Goal: Task Accomplishment & Management: Manage account settings

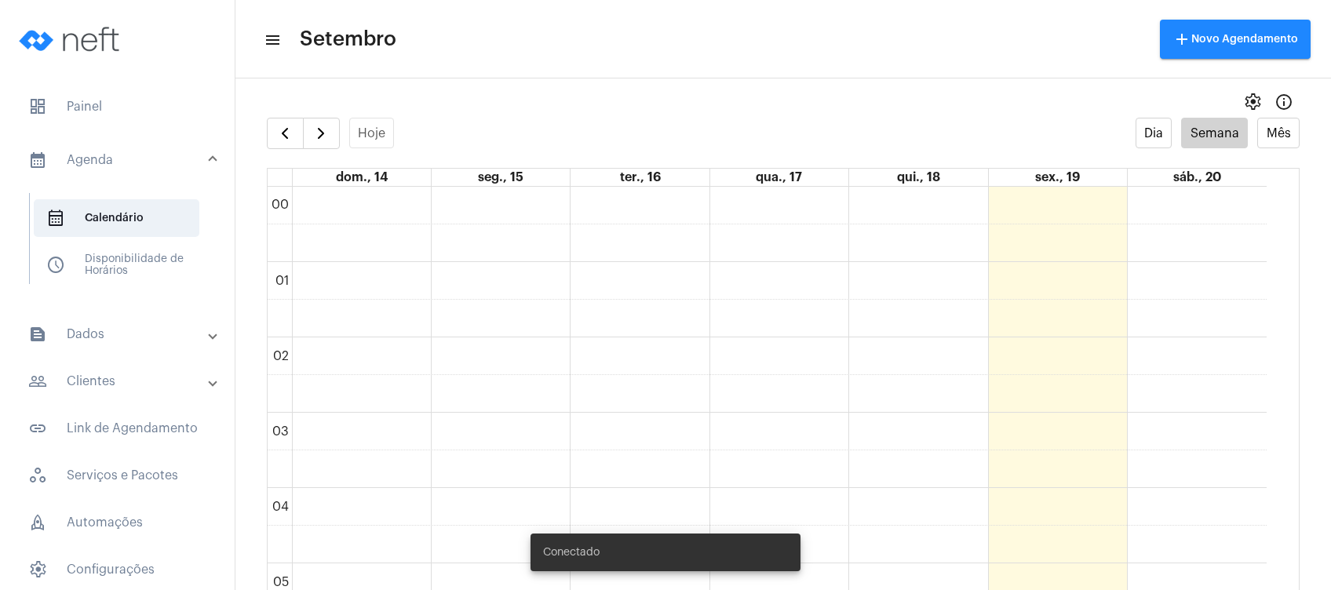
scroll to position [243, 0]
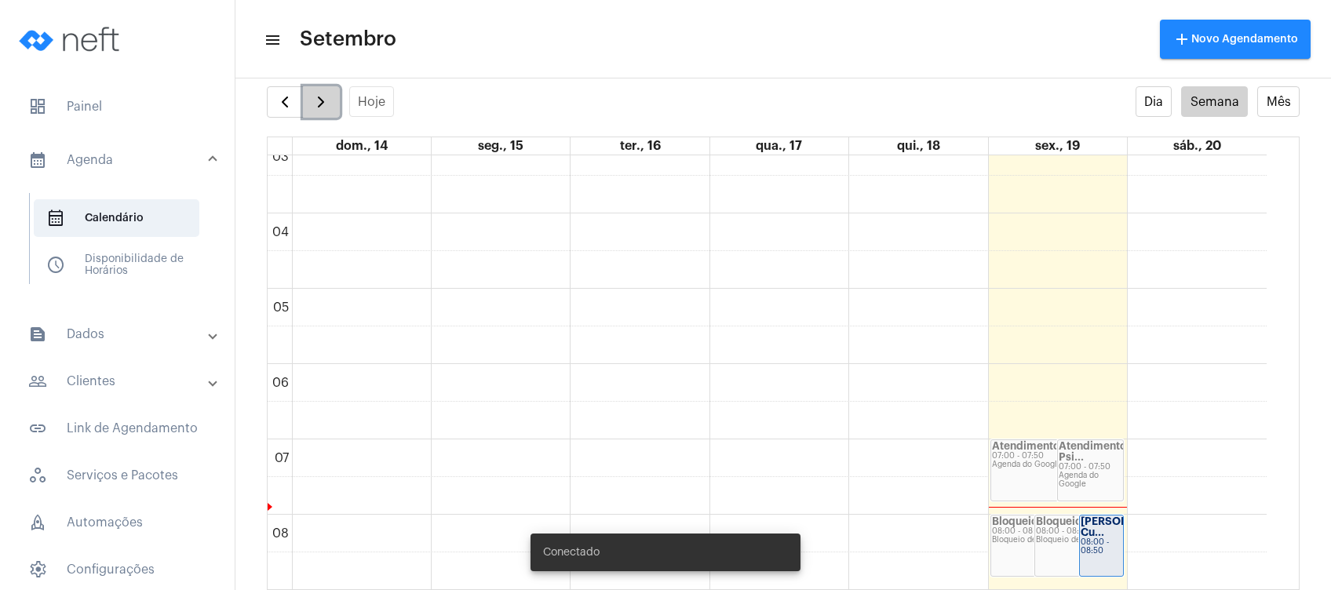
click at [331, 100] on button "button" at bounding box center [321, 101] width 37 height 31
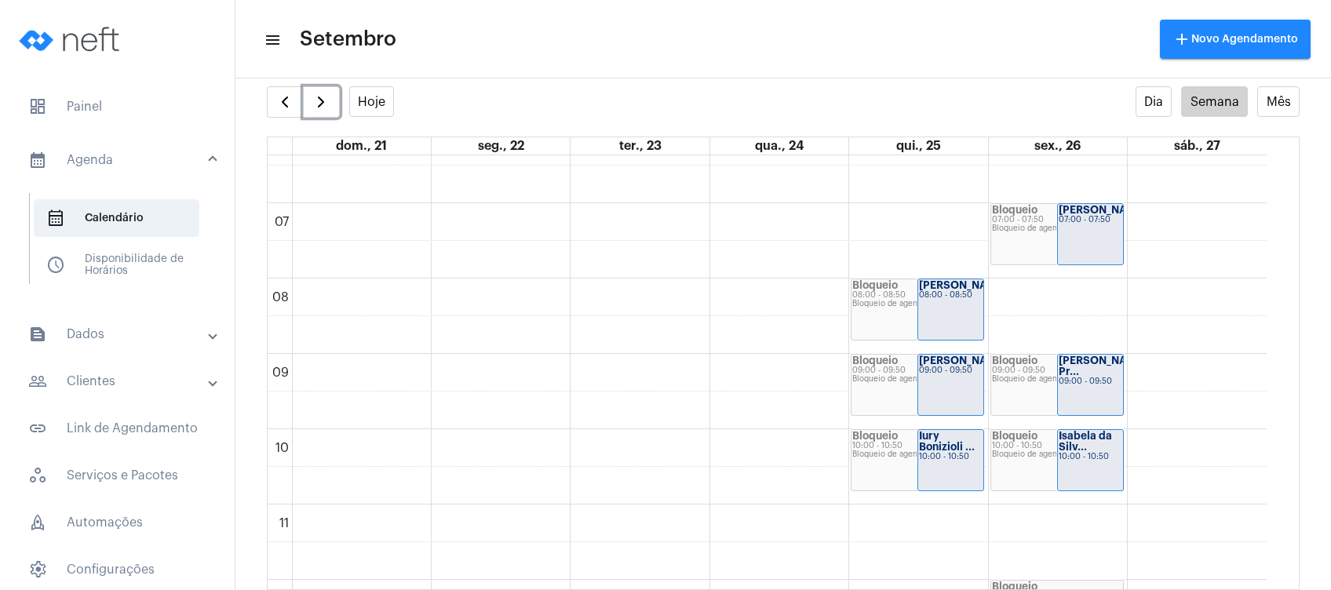
scroll to position [452, 0]
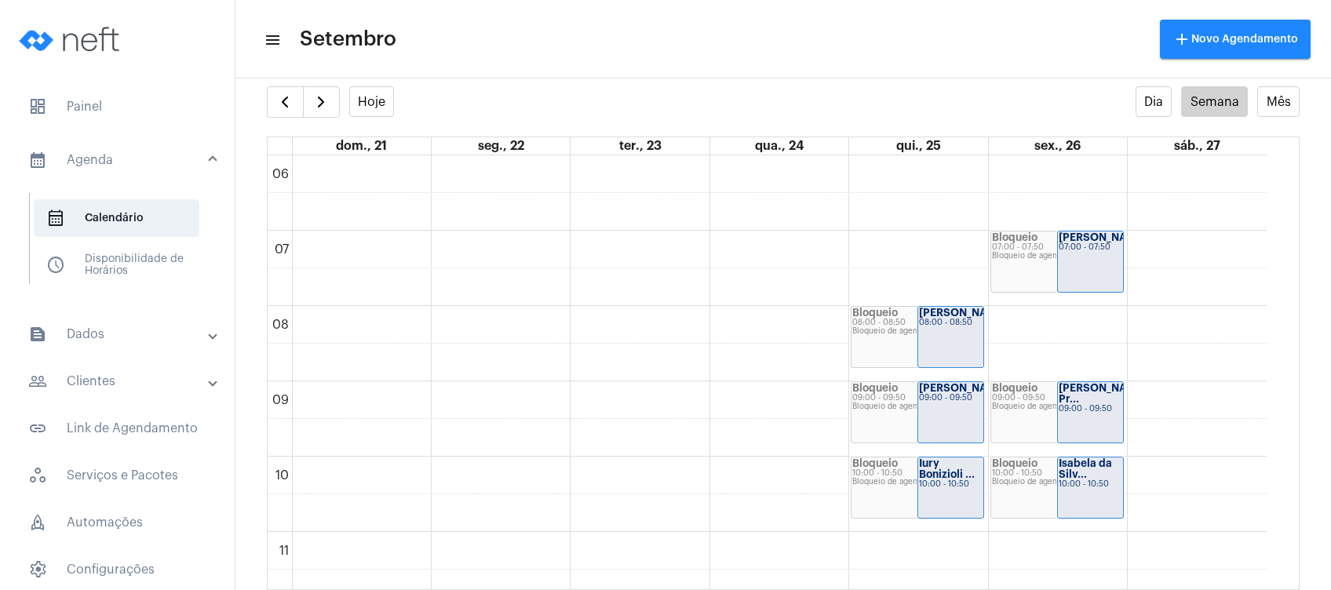
click at [166, 384] on mat-panel-title "people_outline Clientes" at bounding box center [118, 381] width 181 height 19
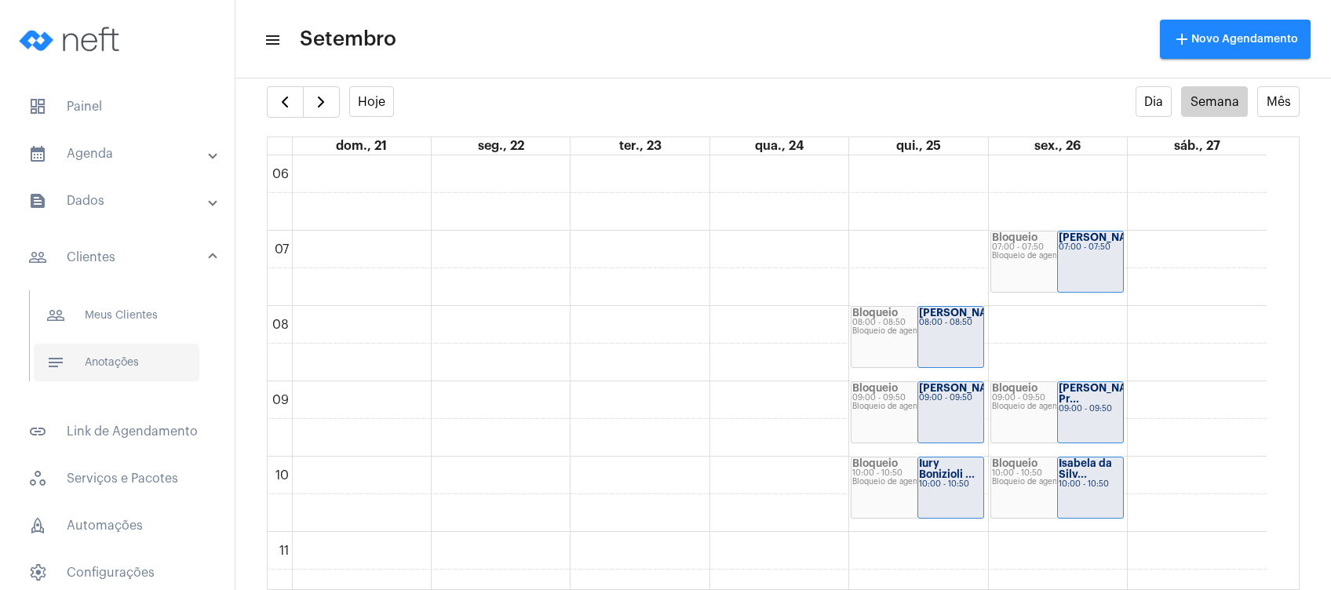
click at [157, 359] on span "notes Anotações" at bounding box center [117, 363] width 166 height 38
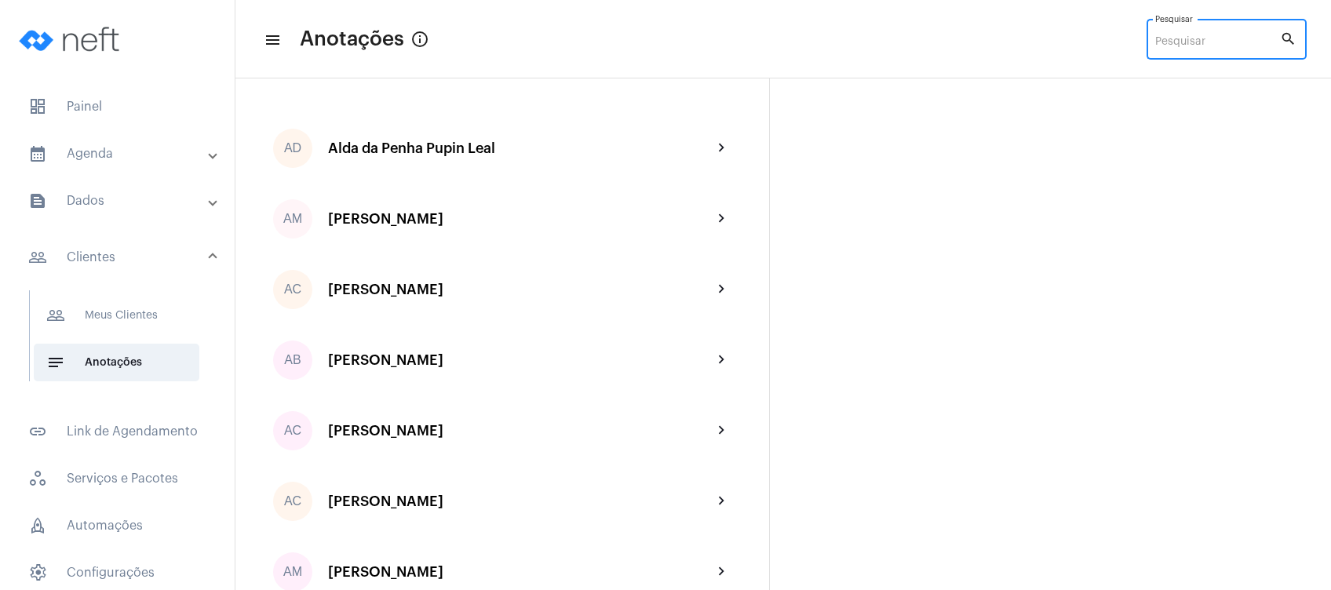
click at [1168, 38] on input "Pesquisar" at bounding box center [1217, 42] width 125 height 13
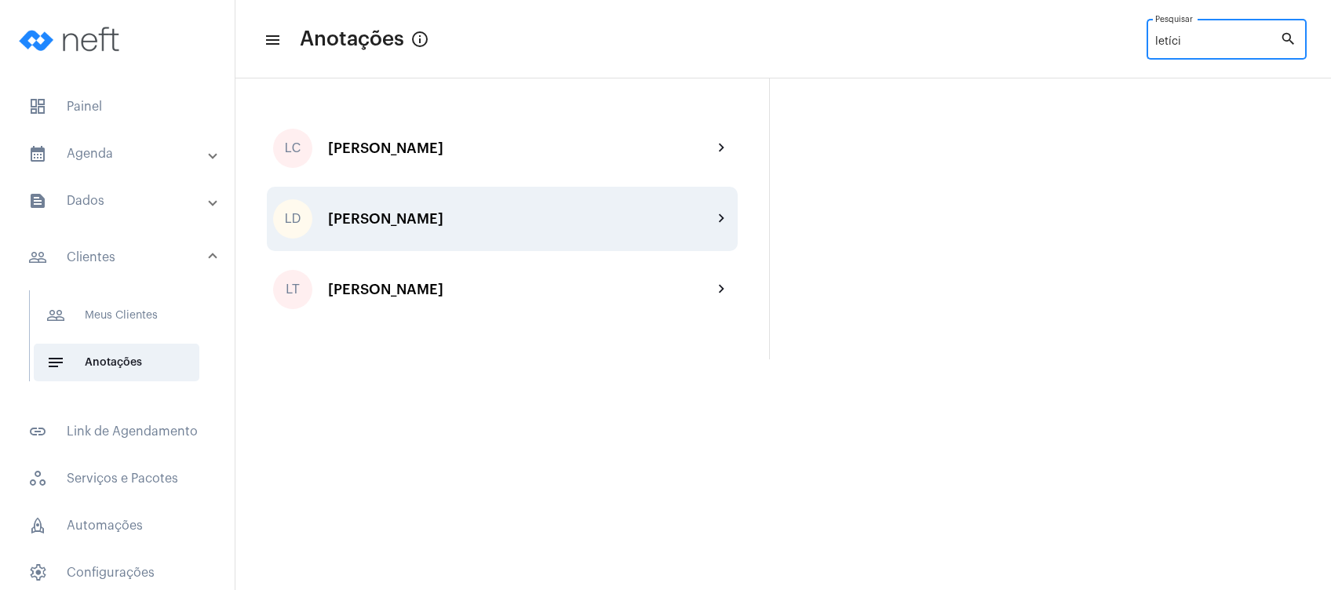
type input "letíci"
click at [400, 220] on div "[PERSON_NAME]" at bounding box center [520, 219] width 385 height 16
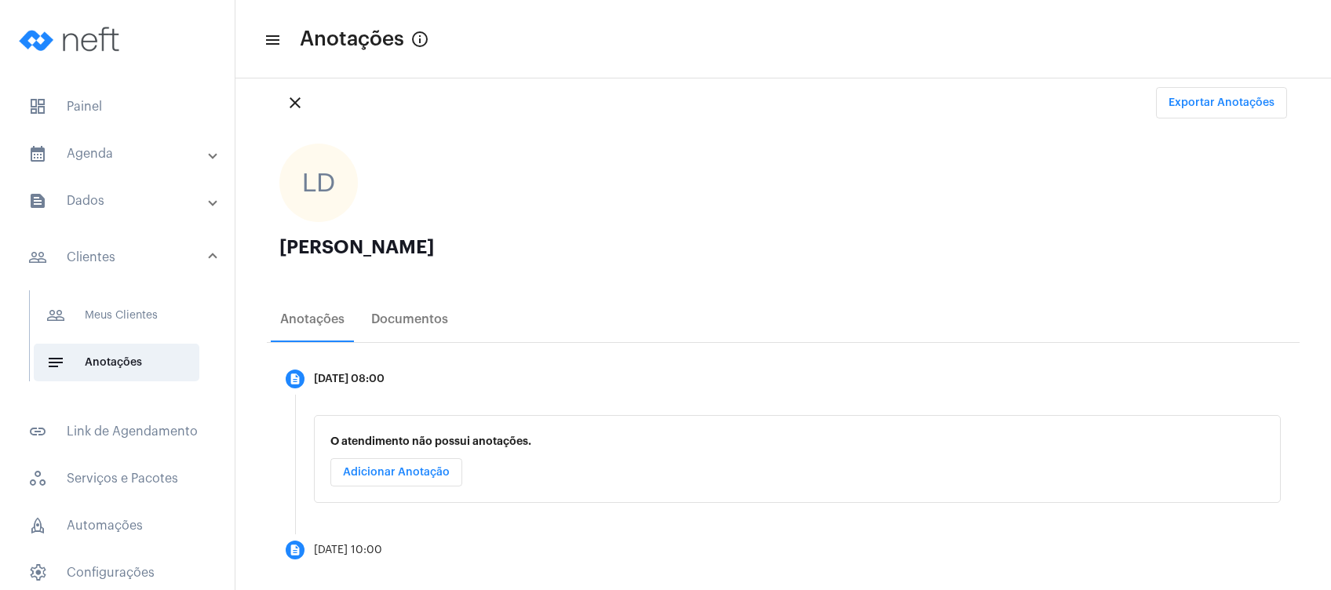
scroll to position [55, 0]
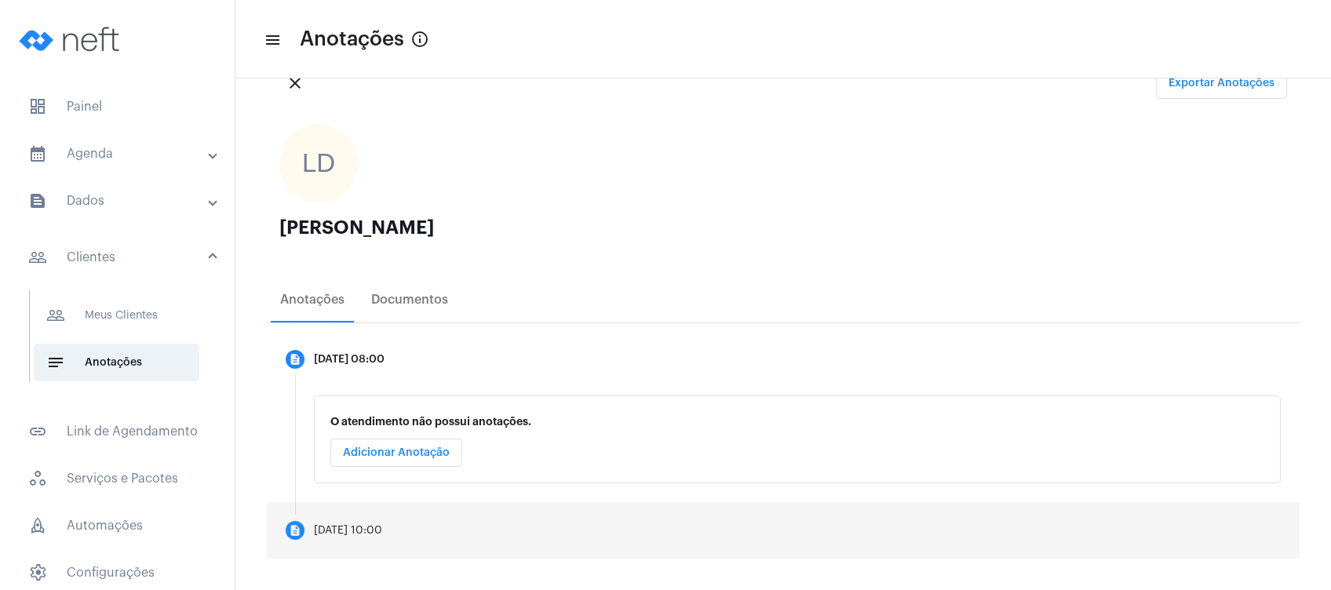
click at [389, 523] on mat-step-header "description [DATE] 10:00" at bounding box center [783, 530] width 1033 height 57
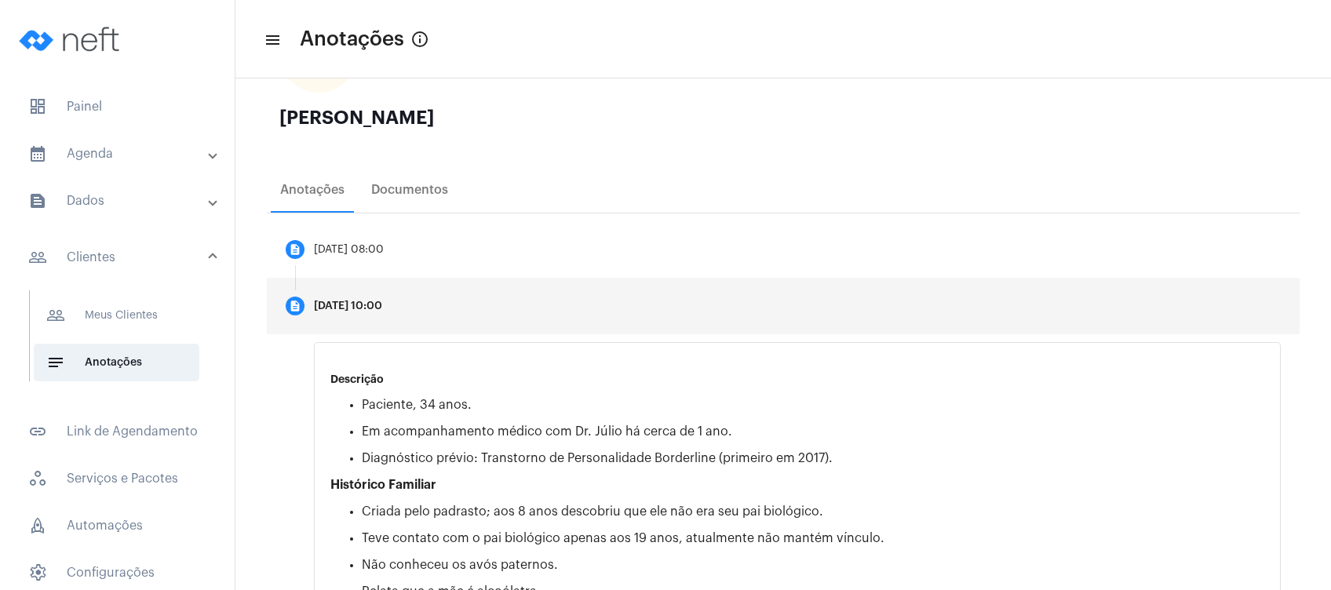
scroll to position [0, 0]
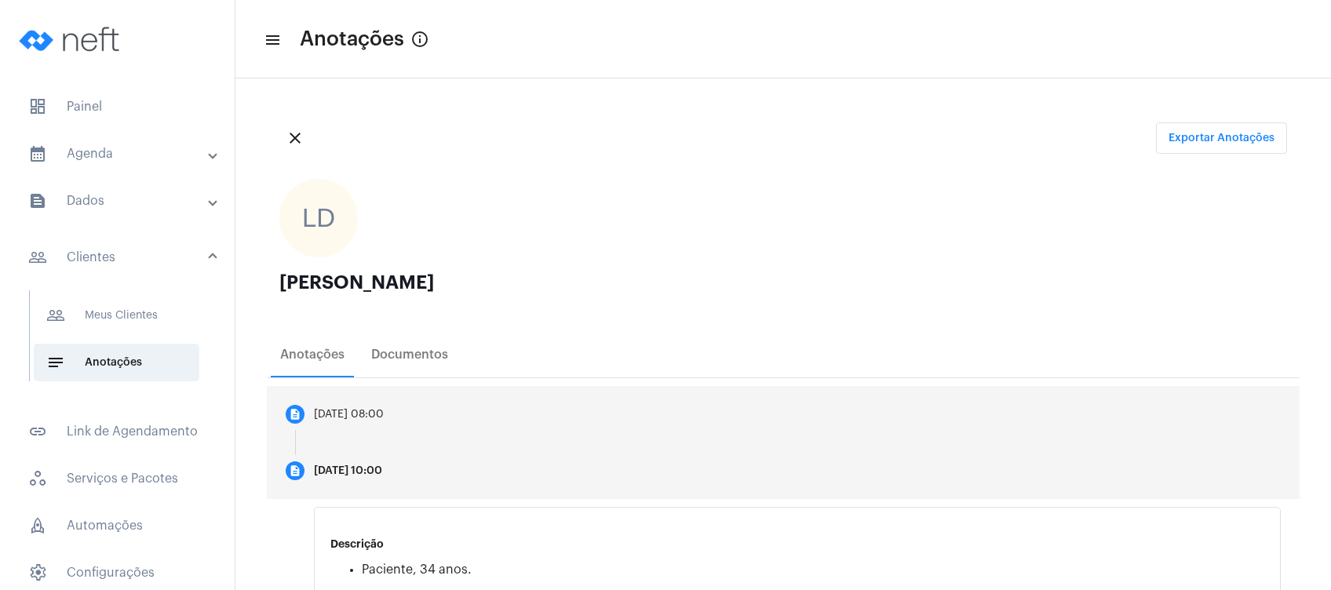
click at [426, 417] on mat-step-header "description [DATE] 08:00" at bounding box center [783, 414] width 1033 height 57
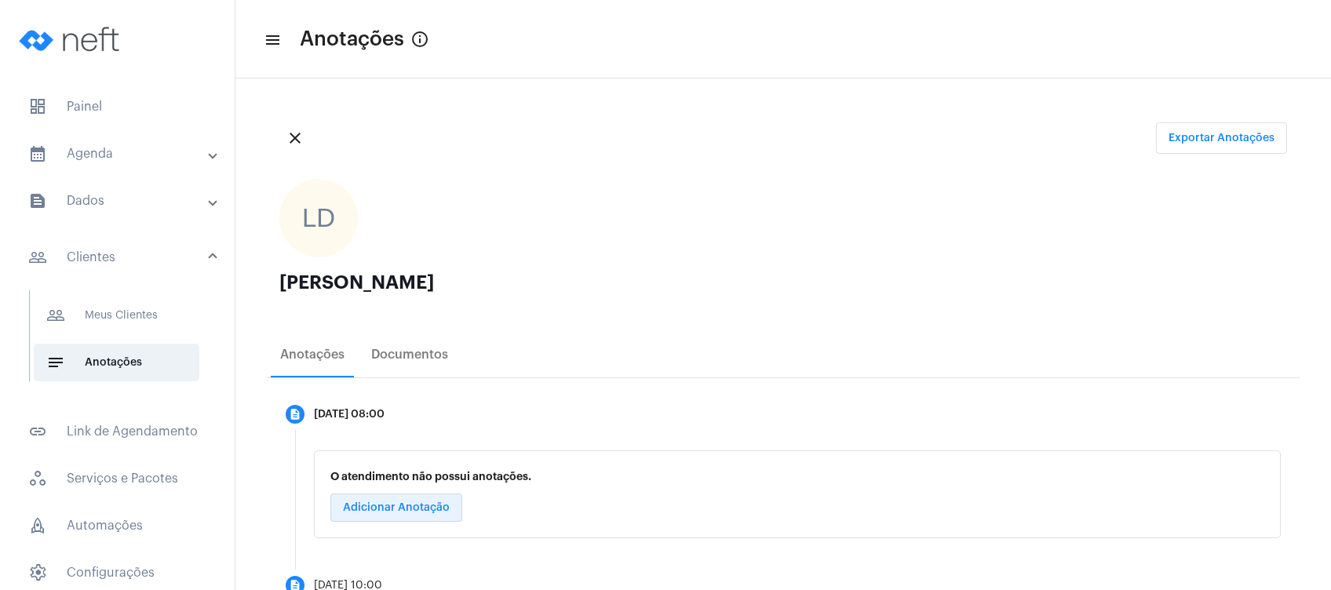
click at [418, 502] on span "Adicionar Anotação" at bounding box center [396, 507] width 107 height 11
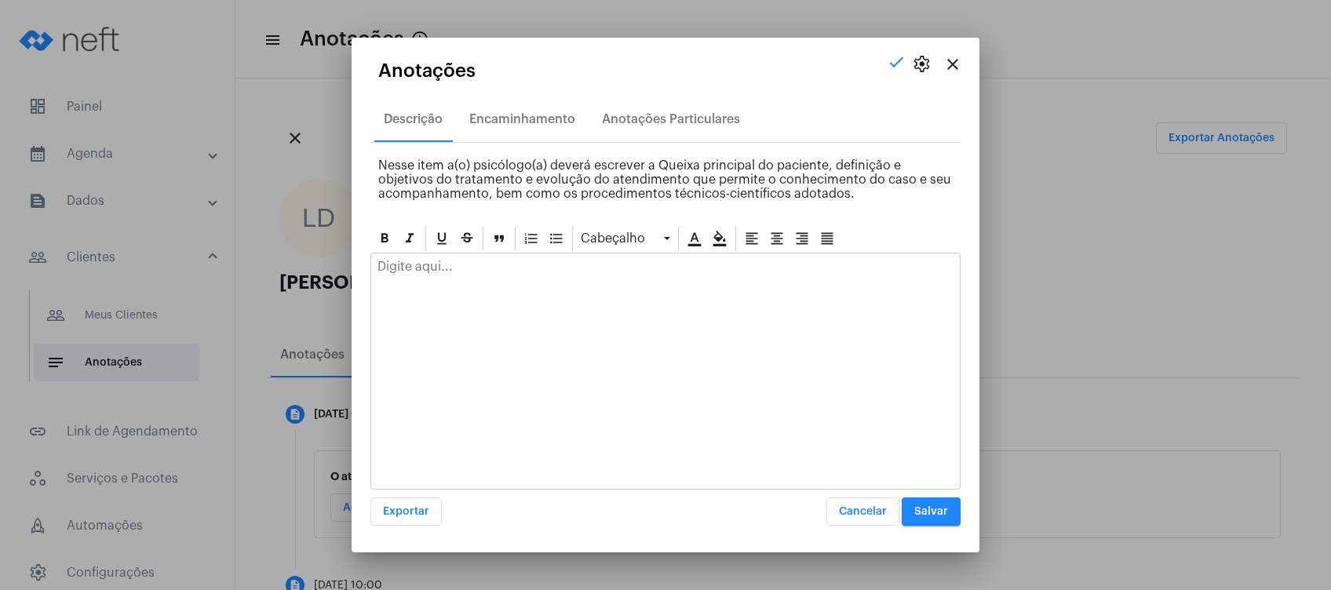
click at [503, 275] on div at bounding box center [665, 271] width 589 height 35
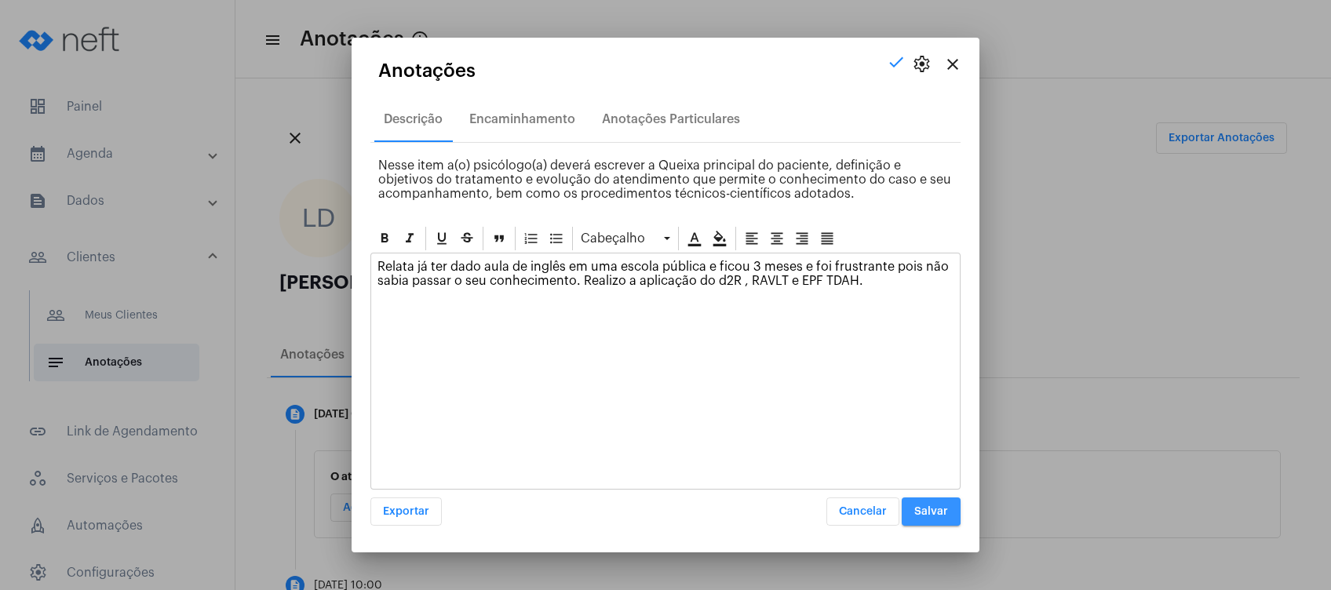
click at [931, 510] on span "Salvar" at bounding box center [931, 511] width 34 height 11
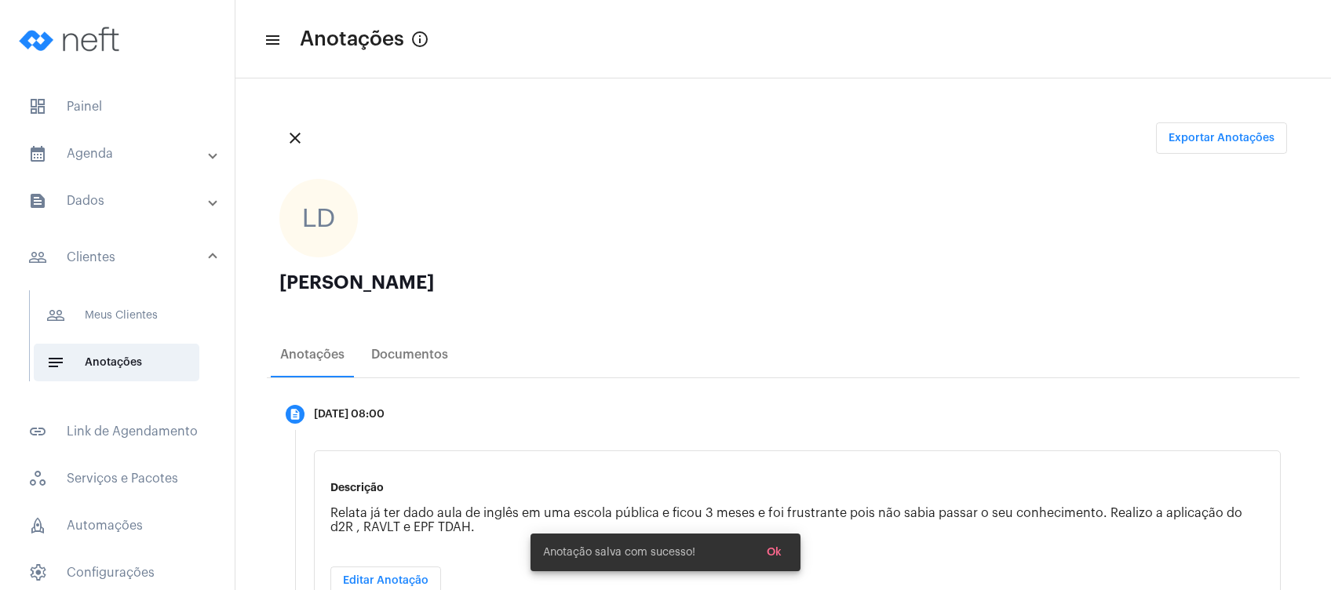
click at [117, 160] on mat-panel-title "calendar_month_outlined Agenda" at bounding box center [118, 153] width 181 height 19
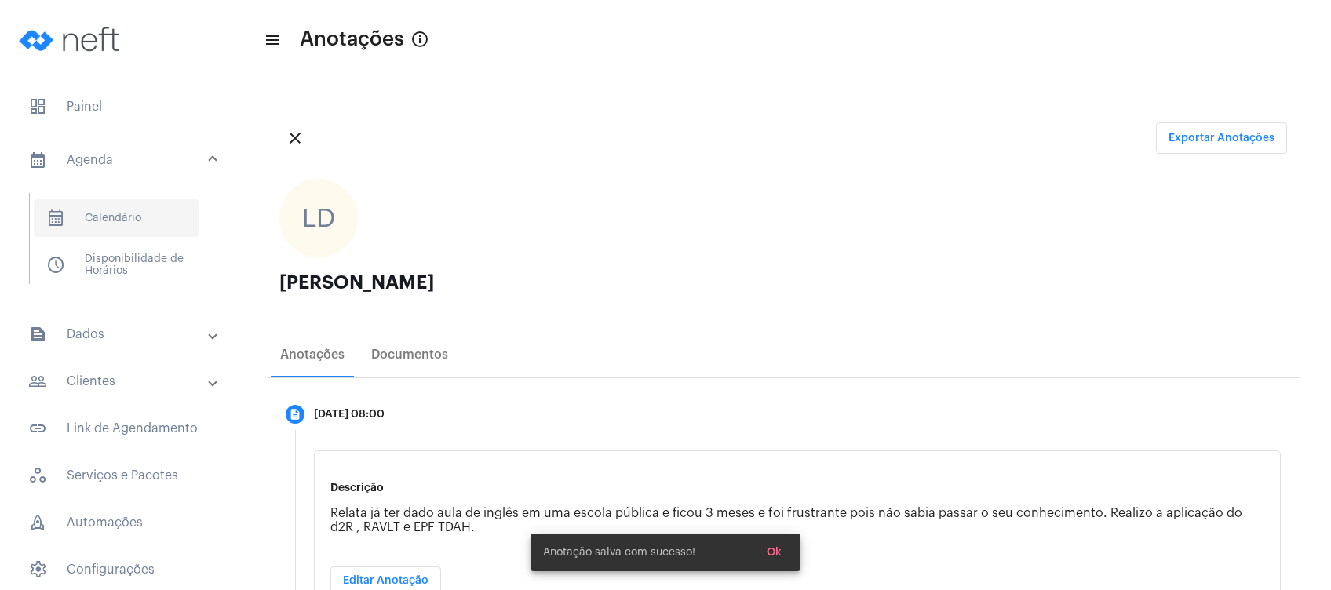
click at [111, 226] on span "calendar_month_outlined Calendário" at bounding box center [117, 218] width 166 height 38
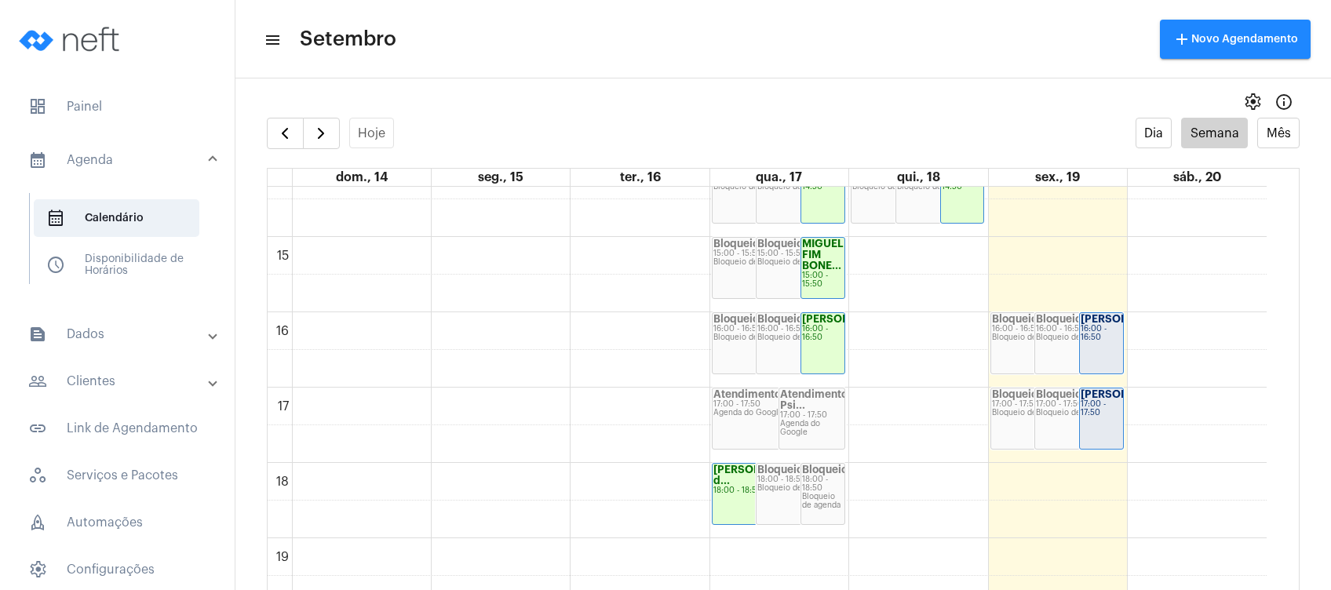
scroll to position [1185, 0]
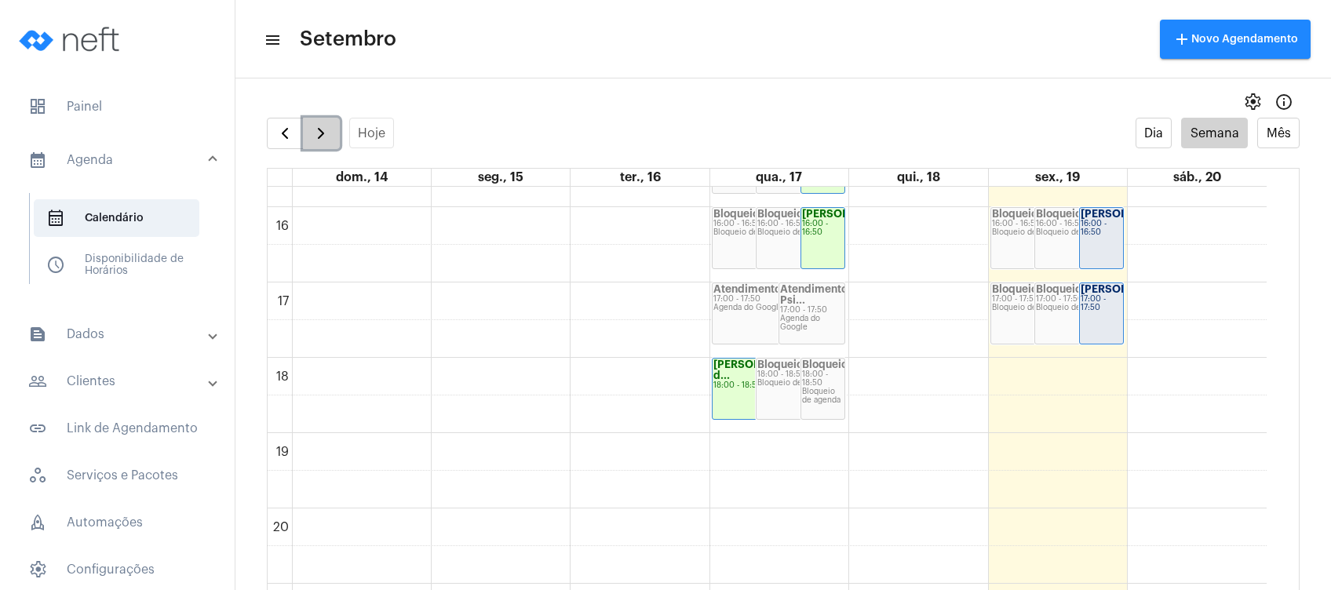
click at [315, 135] on span "button" at bounding box center [321, 133] width 19 height 19
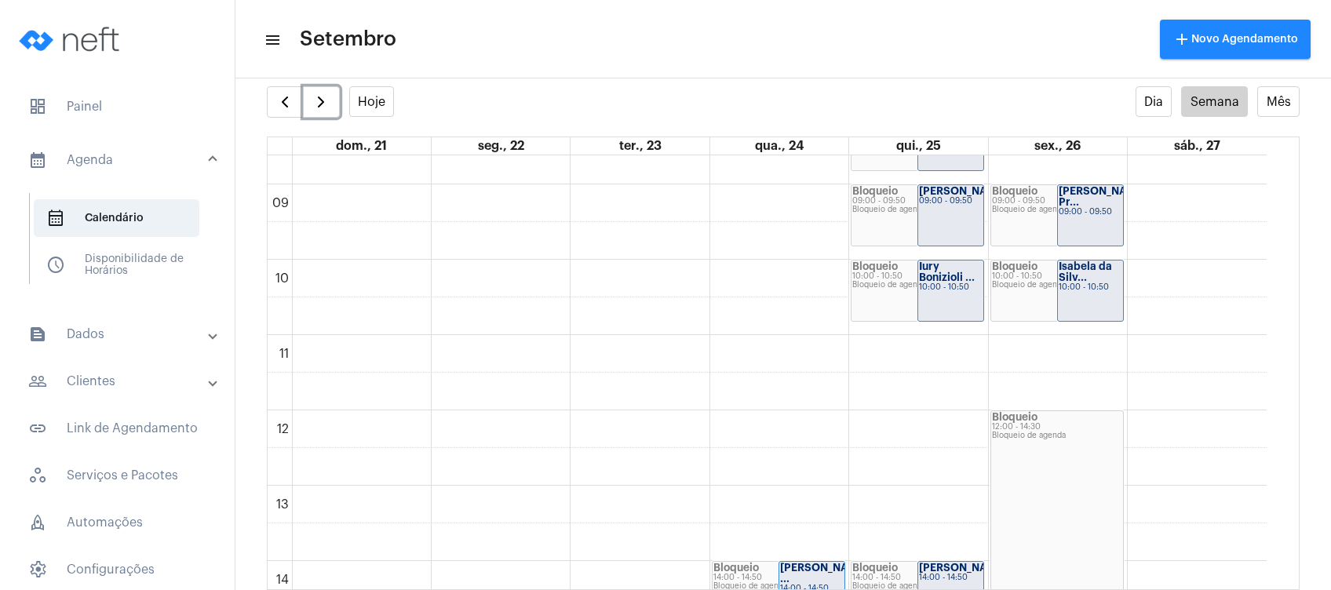
scroll to position [452, 0]
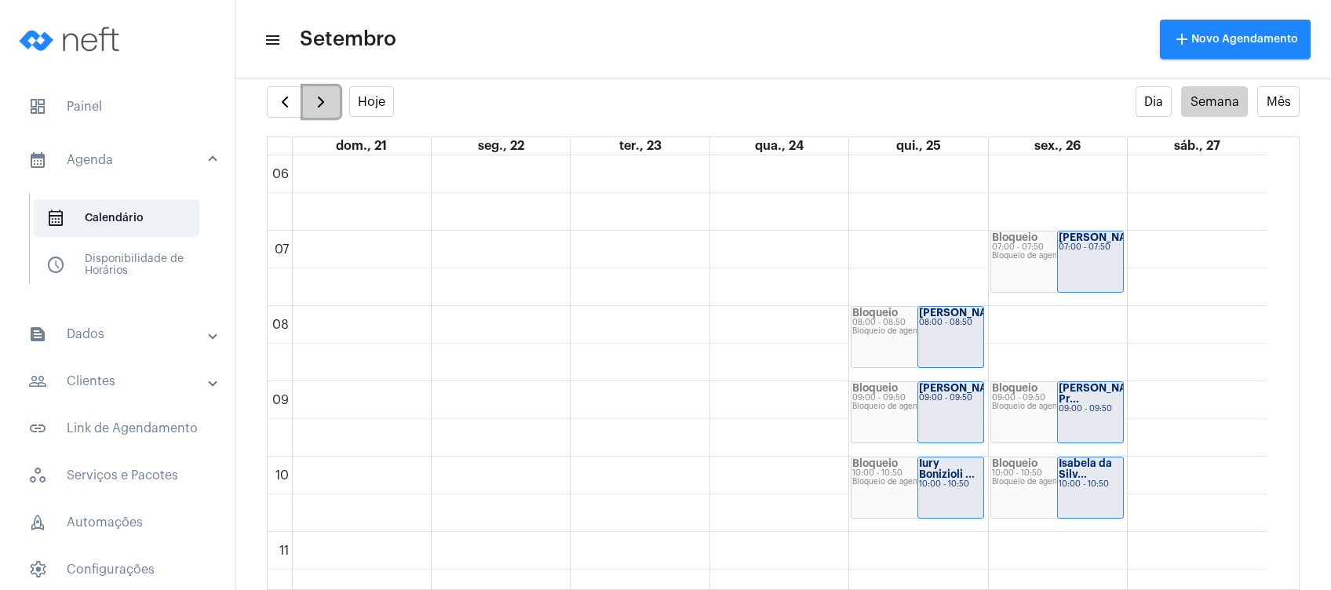
click at [313, 93] on span "button" at bounding box center [321, 102] width 19 height 19
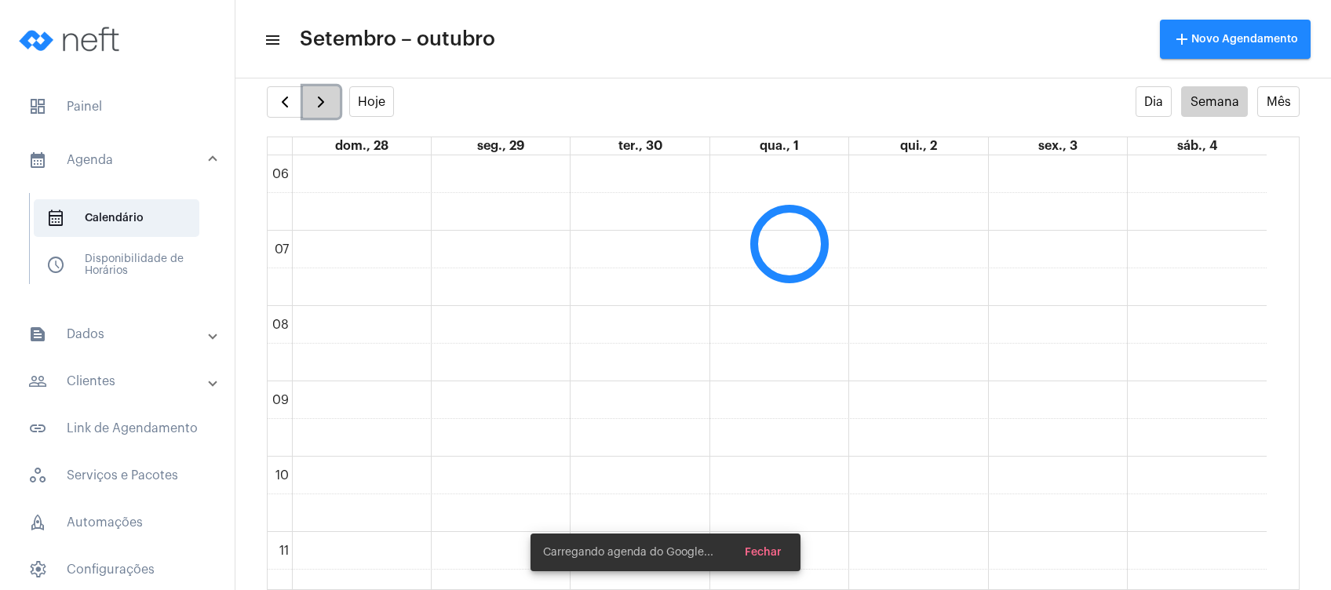
scroll to position [453, 0]
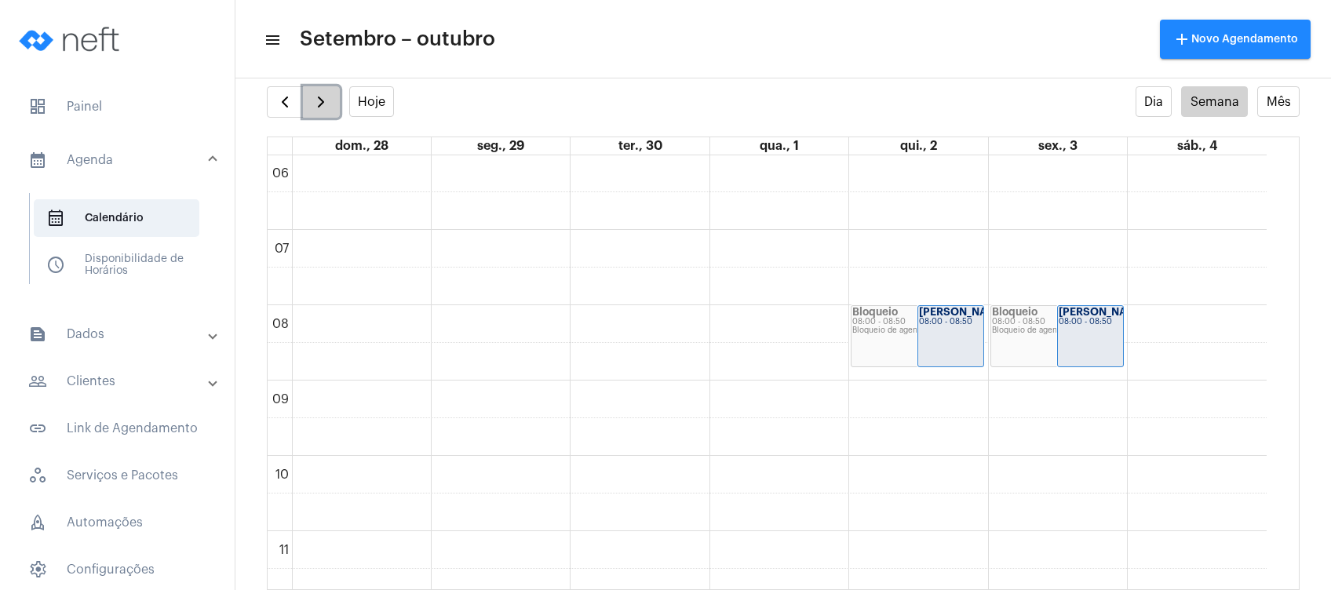
click at [313, 99] on span "button" at bounding box center [321, 102] width 19 height 19
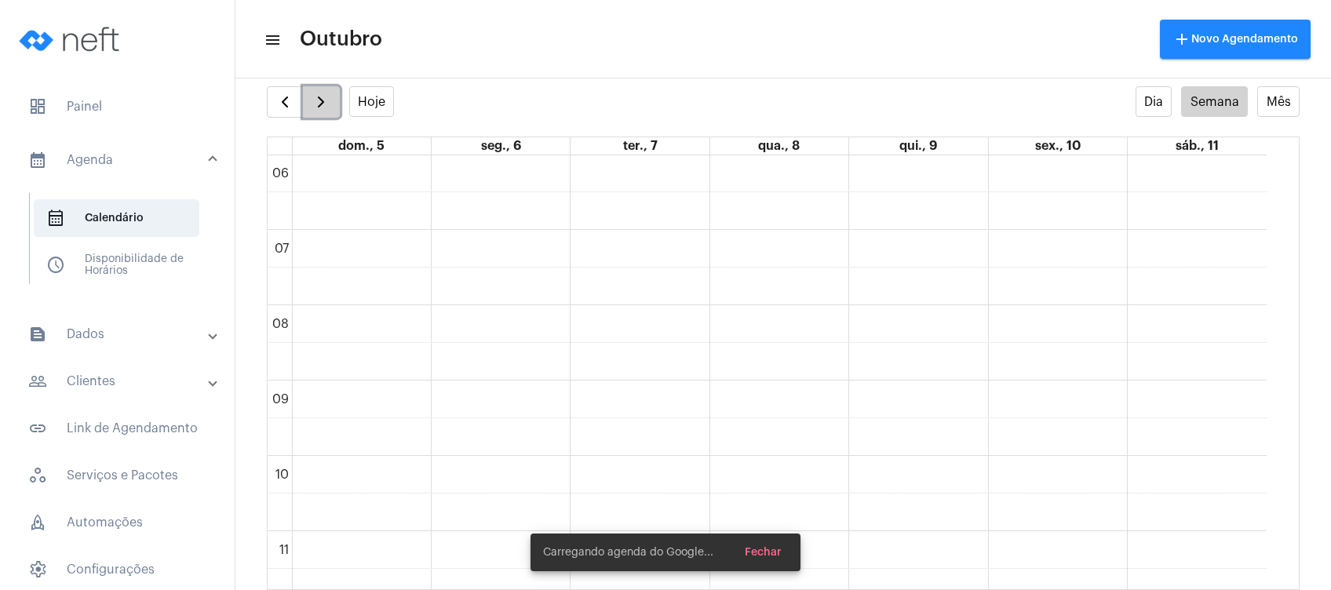
click at [313, 98] on span "button" at bounding box center [321, 102] width 19 height 19
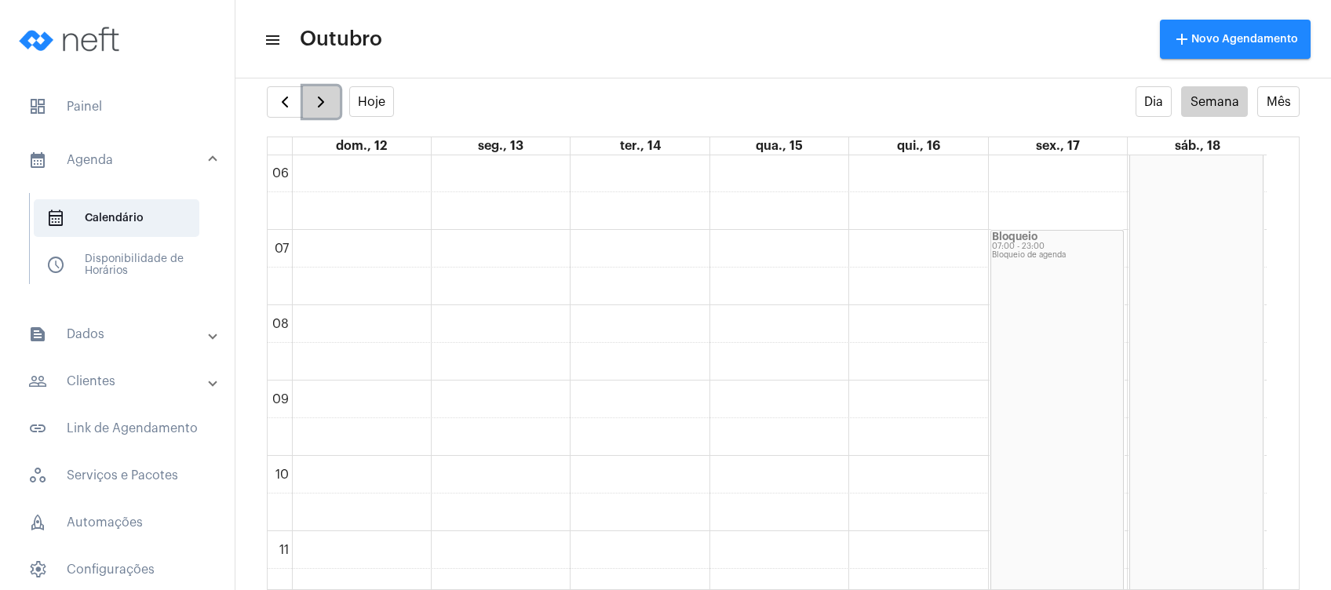
click at [327, 103] on span "button" at bounding box center [321, 102] width 19 height 19
click at [286, 98] on span "button" at bounding box center [285, 102] width 19 height 19
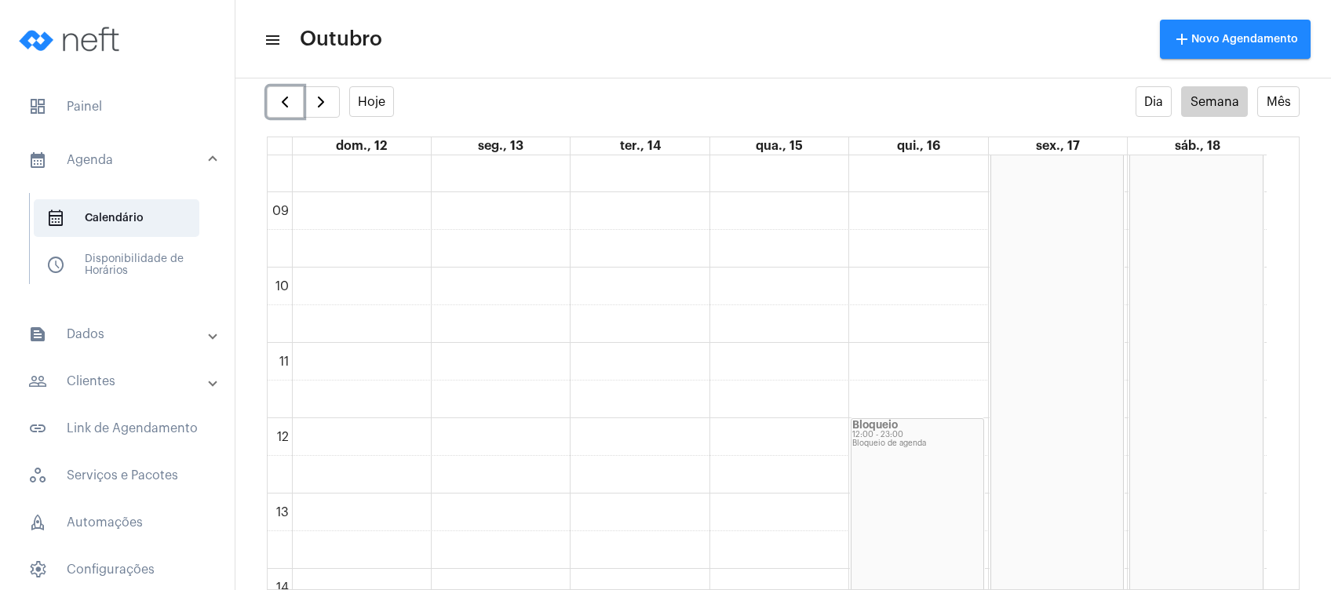
scroll to position [766, 0]
click at [279, 104] on span "button" at bounding box center [285, 102] width 19 height 19
click at [283, 113] on button "button" at bounding box center [285, 101] width 37 height 31
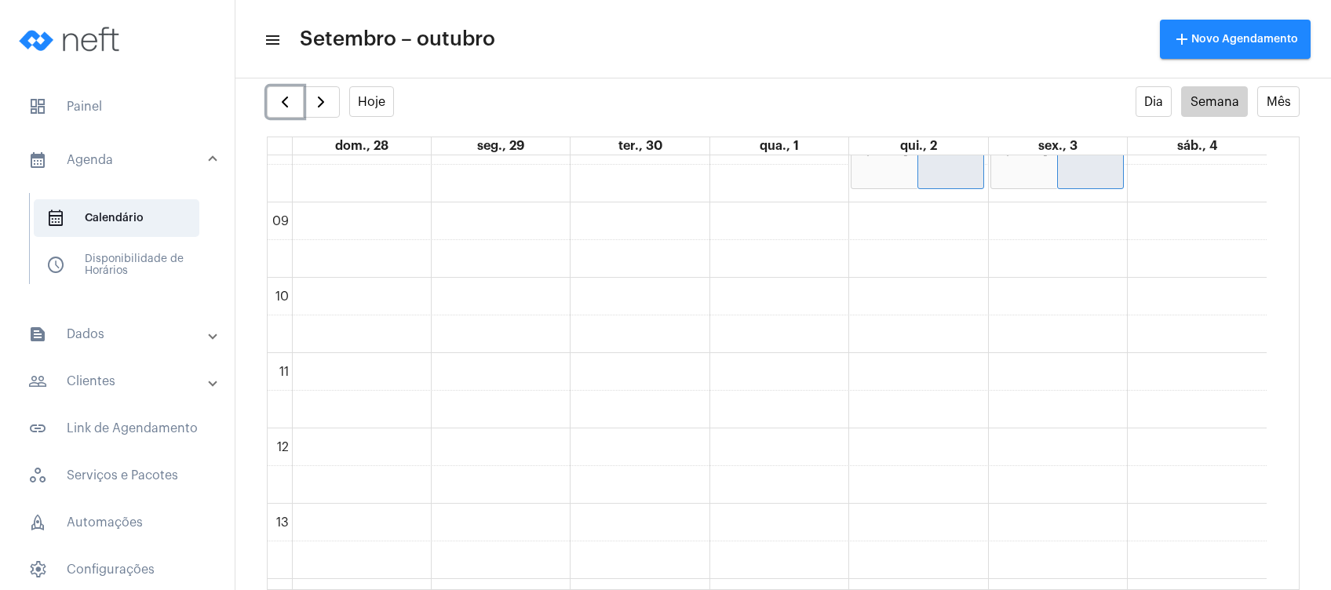
scroll to position [663, 0]
click at [291, 101] on span "button" at bounding box center [285, 102] width 19 height 19
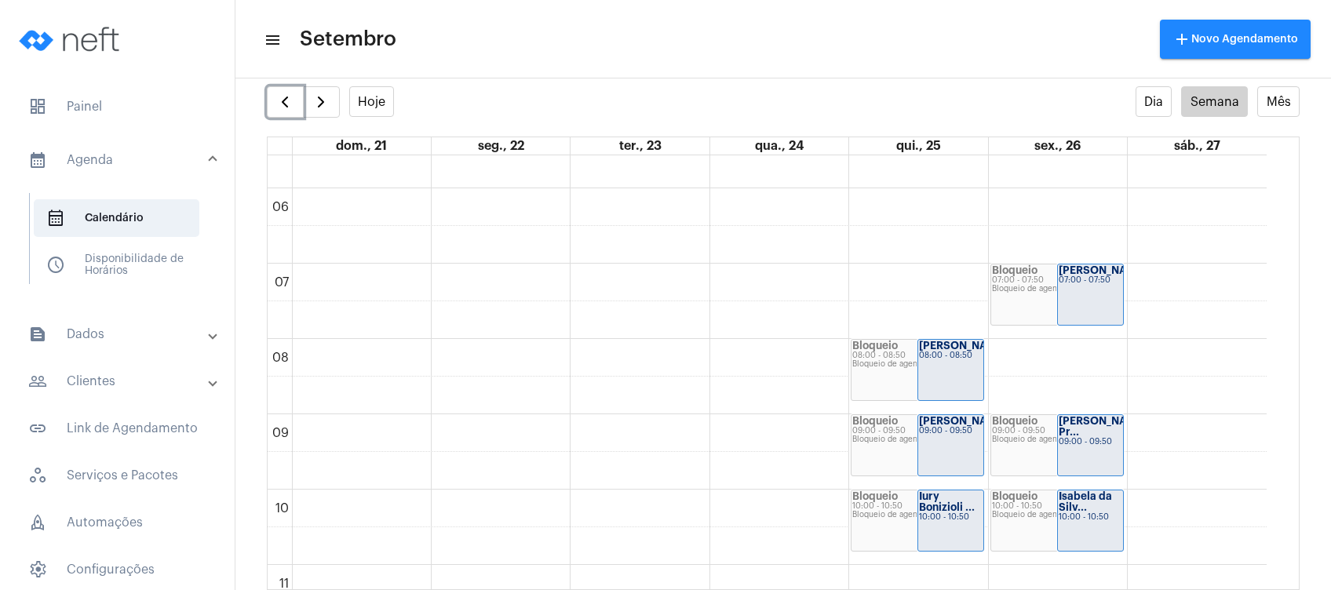
scroll to position [349, 0]
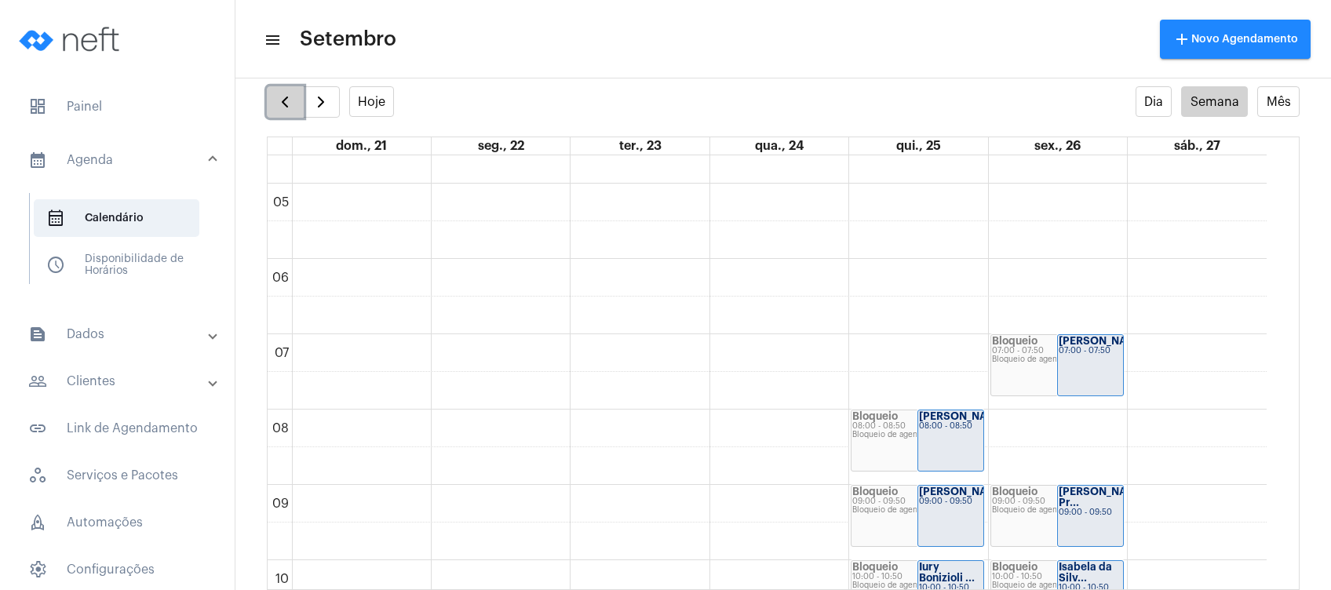
click at [269, 107] on button "button" at bounding box center [285, 101] width 37 height 31
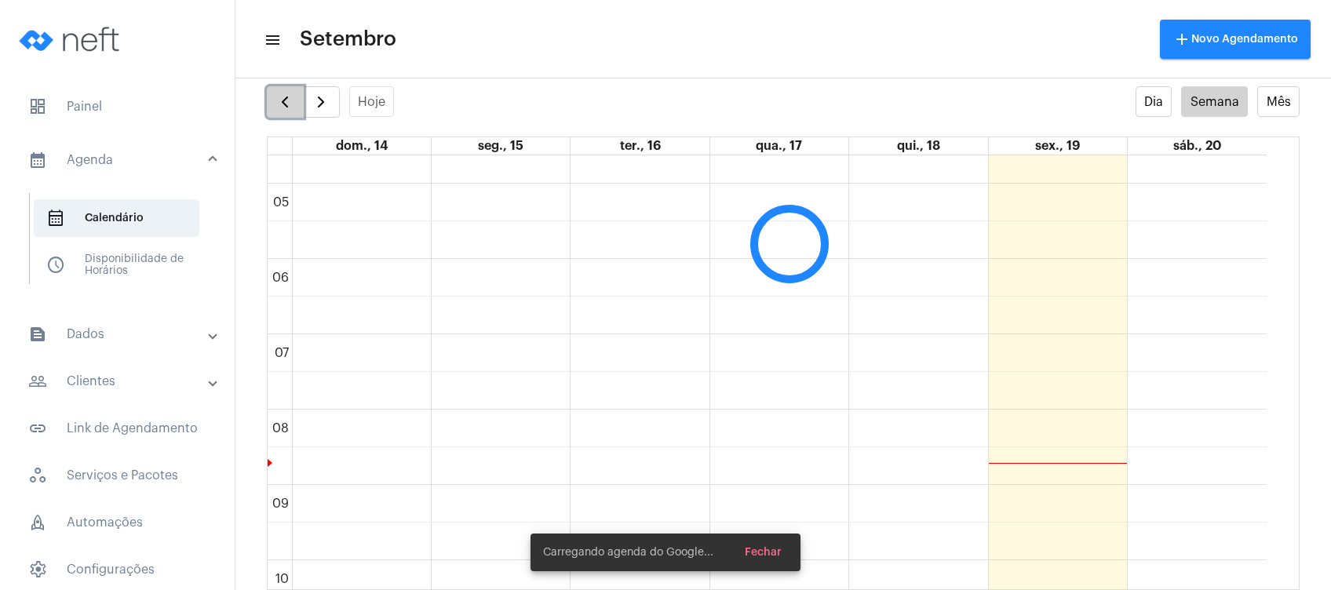
scroll to position [453, 0]
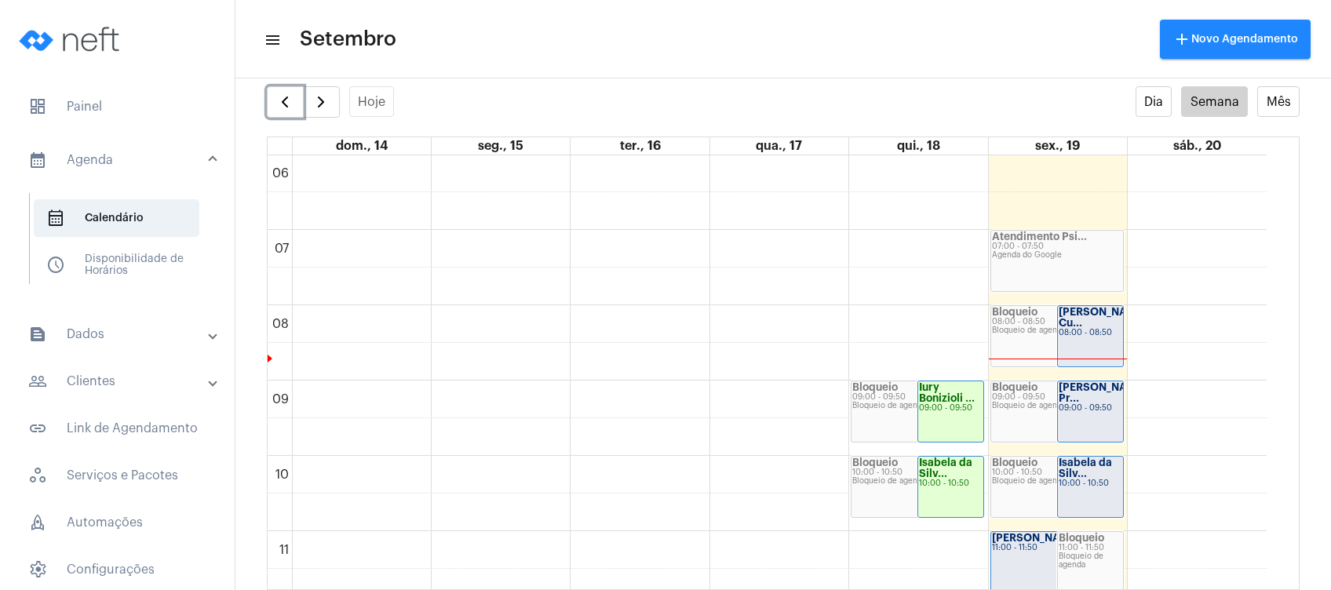
click at [1033, 343] on div "Bloqueio 08:00 - 08:50 Bloqueio de agenda" at bounding box center [1057, 336] width 132 height 60
click at [1071, 351] on div "[PERSON_NAME] Cu... 08:00 - 08:50" at bounding box center [1090, 336] width 65 height 60
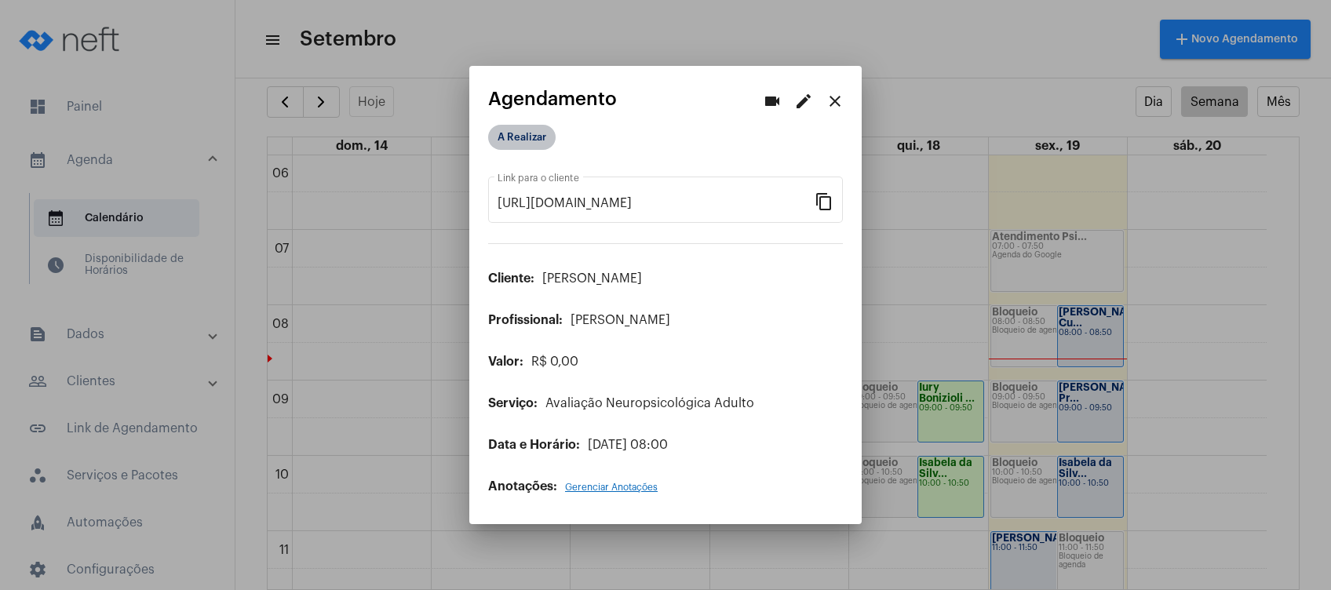
click at [538, 144] on mat-chip "A Realizar" at bounding box center [522, 137] width 68 height 25
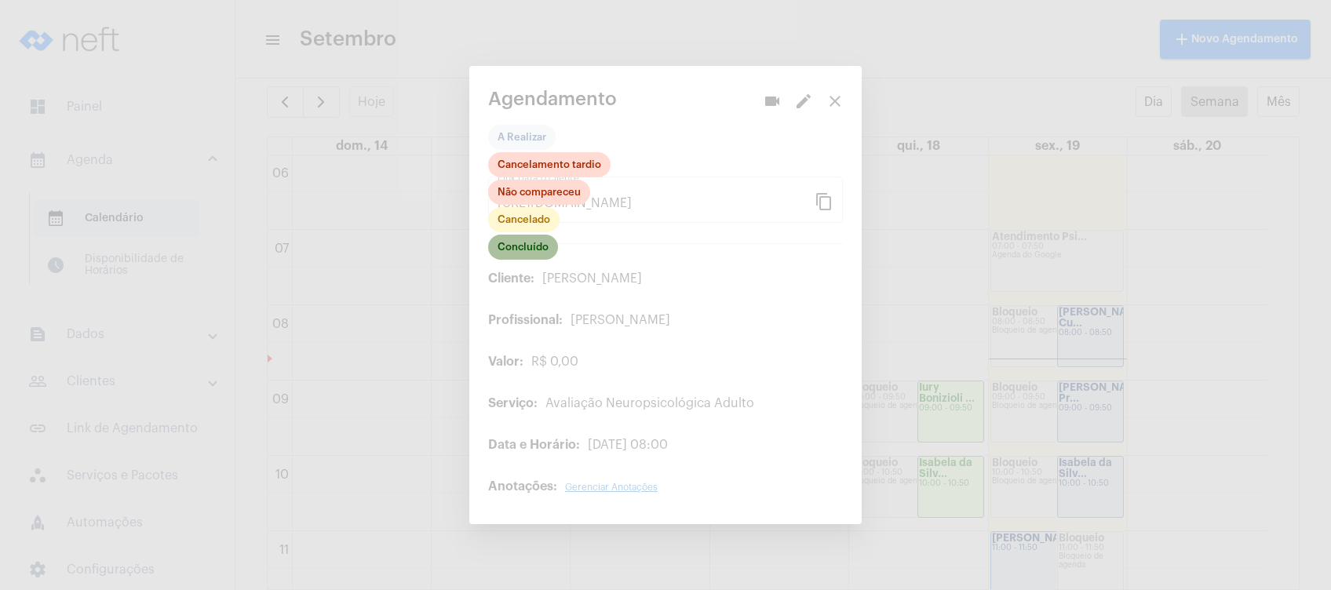
click at [522, 246] on mat-chip "Concluído" at bounding box center [523, 247] width 70 height 25
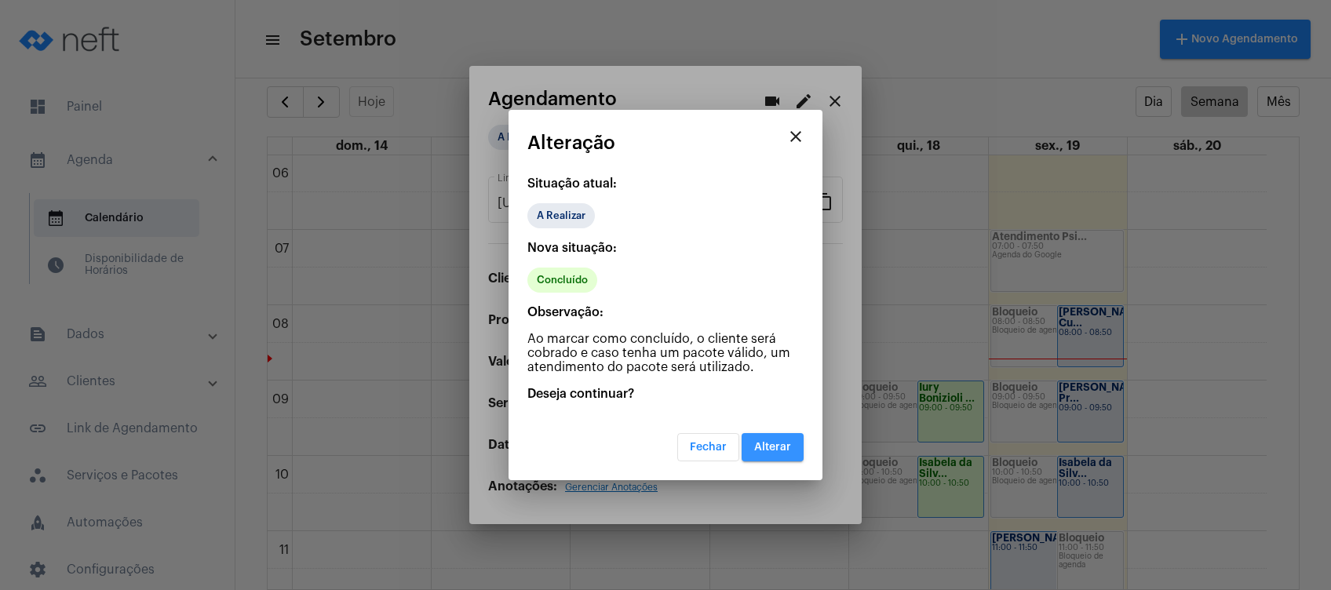
click at [751, 440] on button "Alterar" at bounding box center [773, 447] width 62 height 28
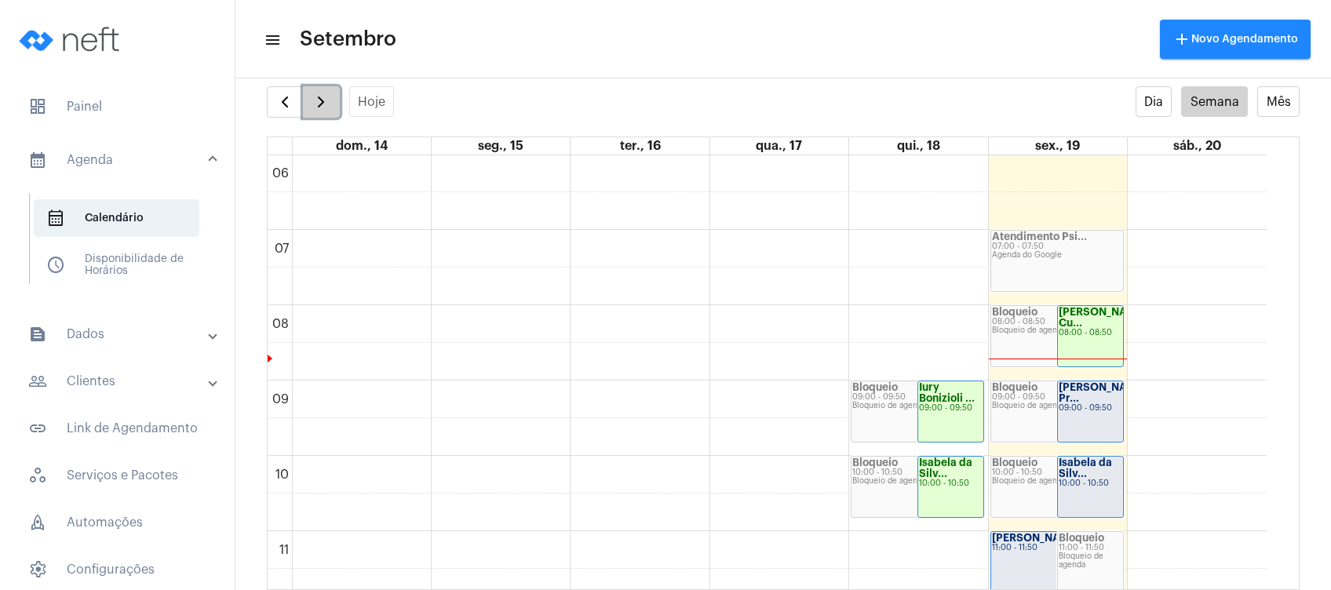
click at [323, 96] on span "button" at bounding box center [321, 102] width 19 height 19
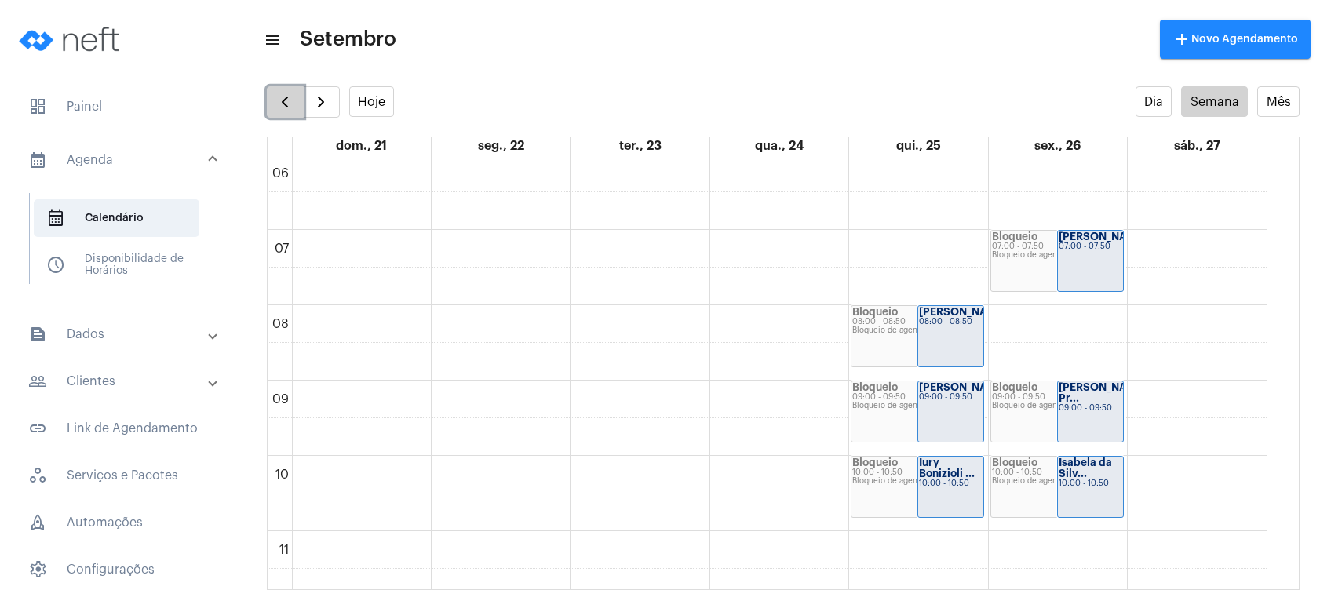
click at [291, 103] on span "button" at bounding box center [285, 102] width 19 height 19
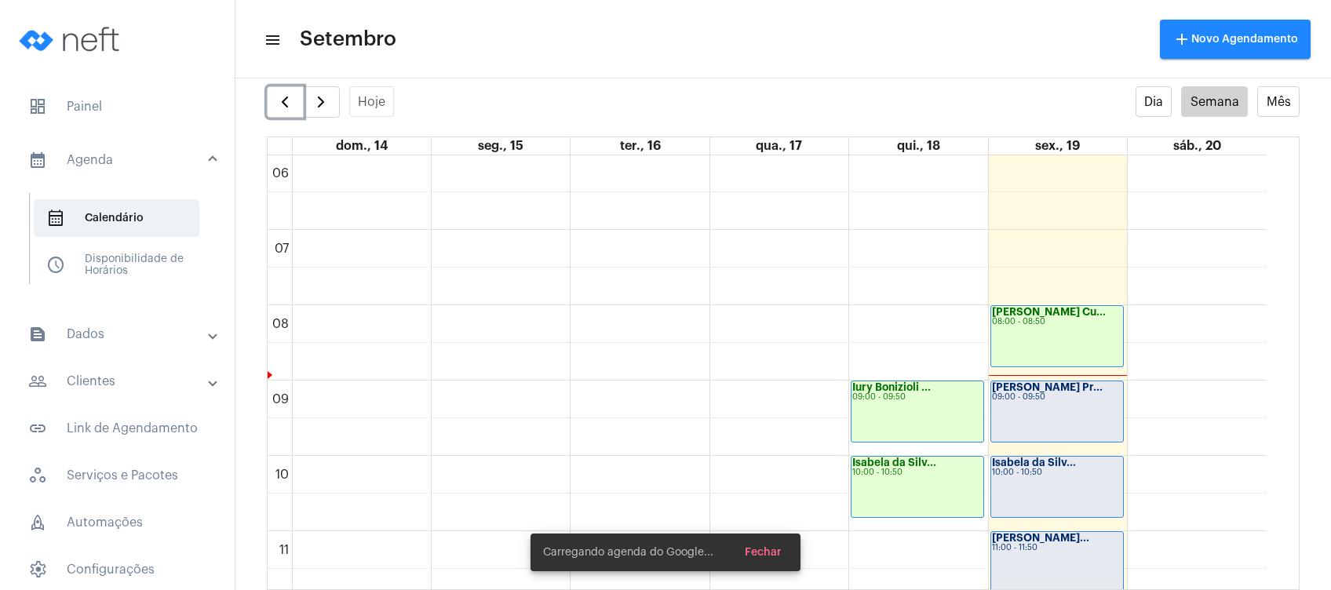
scroll to position [558, 0]
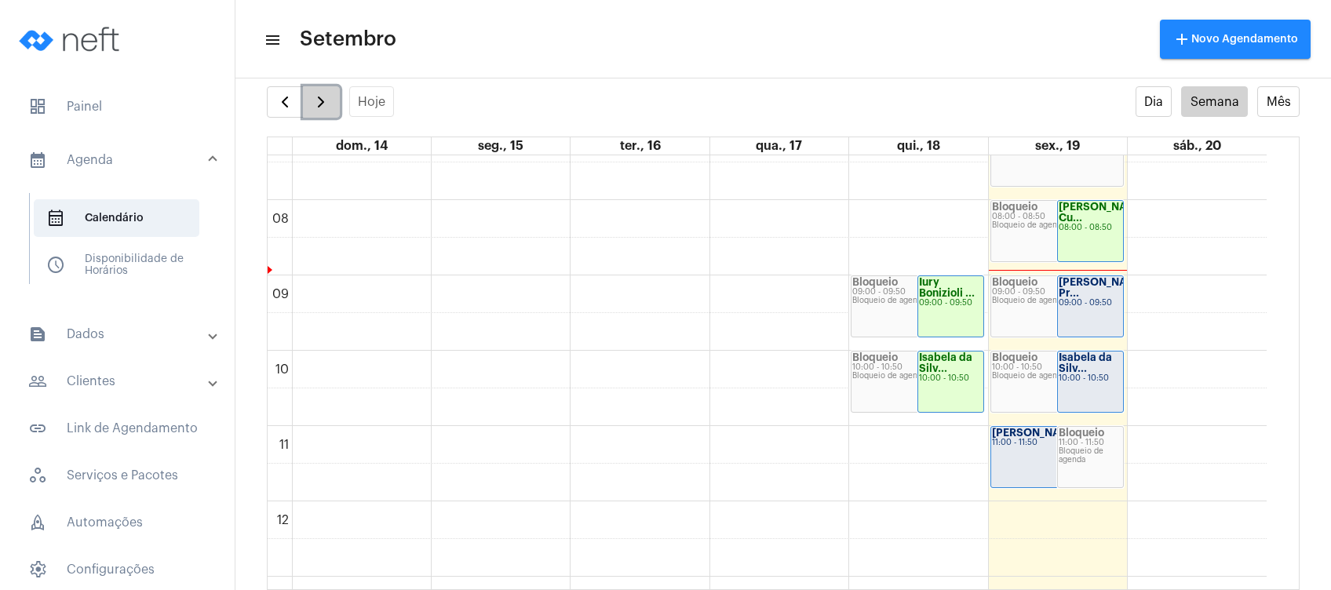
click at [320, 100] on span "button" at bounding box center [321, 102] width 19 height 19
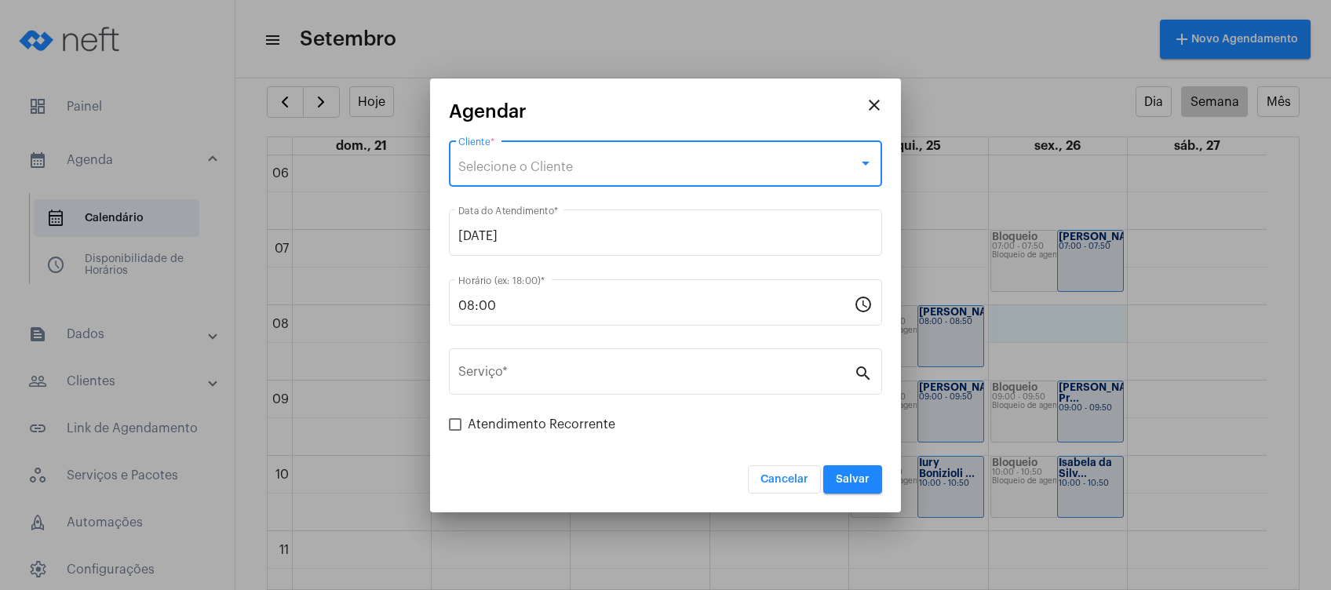
click at [625, 167] on div "Selecione o Cliente" at bounding box center [658, 167] width 400 height 14
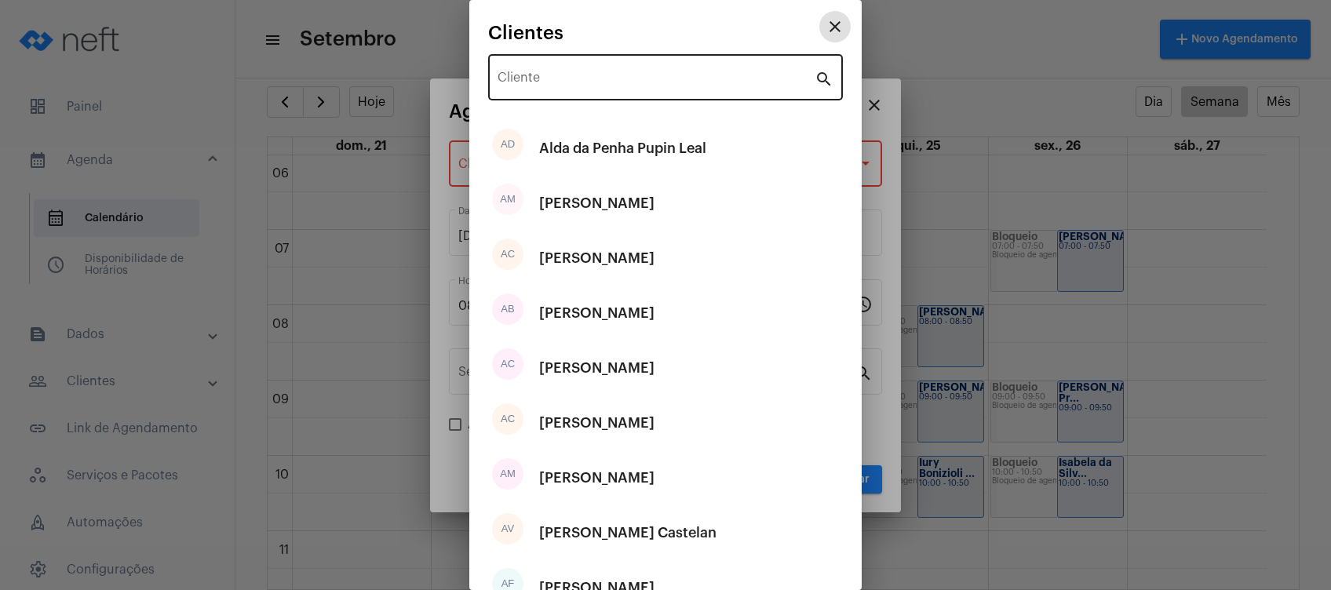
click at [638, 88] on input "Cliente" at bounding box center [656, 81] width 317 height 14
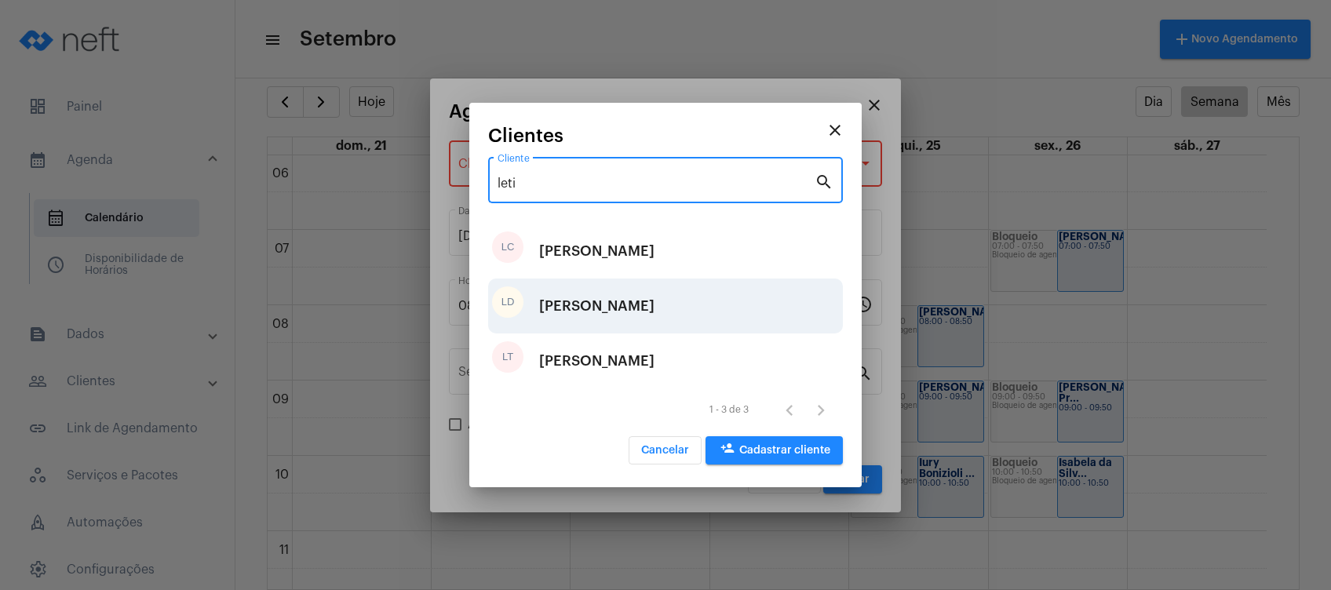
type input "leti"
click at [629, 308] on div "[PERSON_NAME]" at bounding box center [596, 306] width 115 height 47
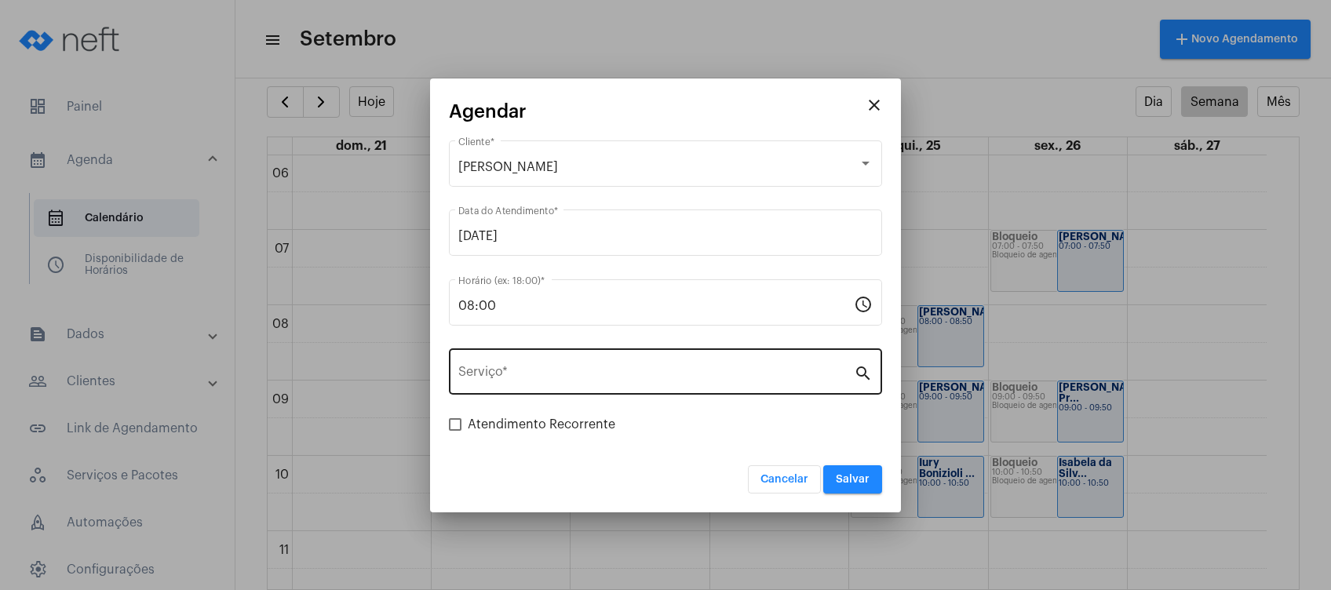
click at [591, 367] on div "Serviço *" at bounding box center [656, 369] width 396 height 49
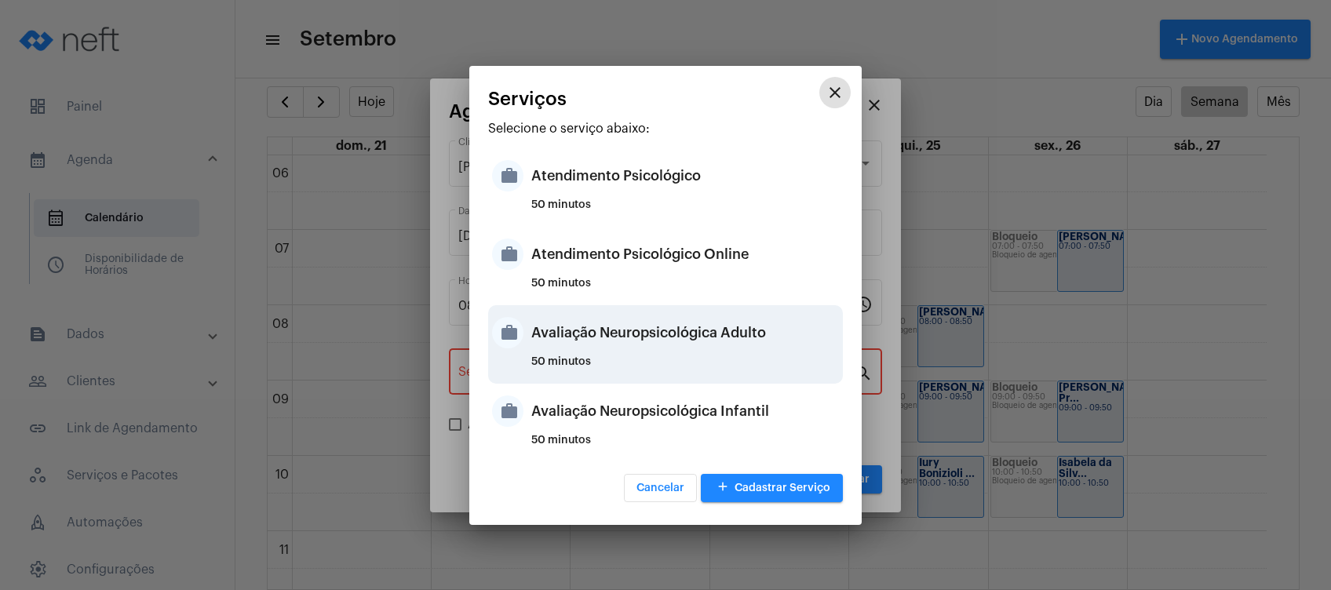
click at [652, 337] on div "Avaliação Neuropsicológica Adulto" at bounding box center [685, 332] width 308 height 47
type input "Avaliação Neuropsicológica Adulto"
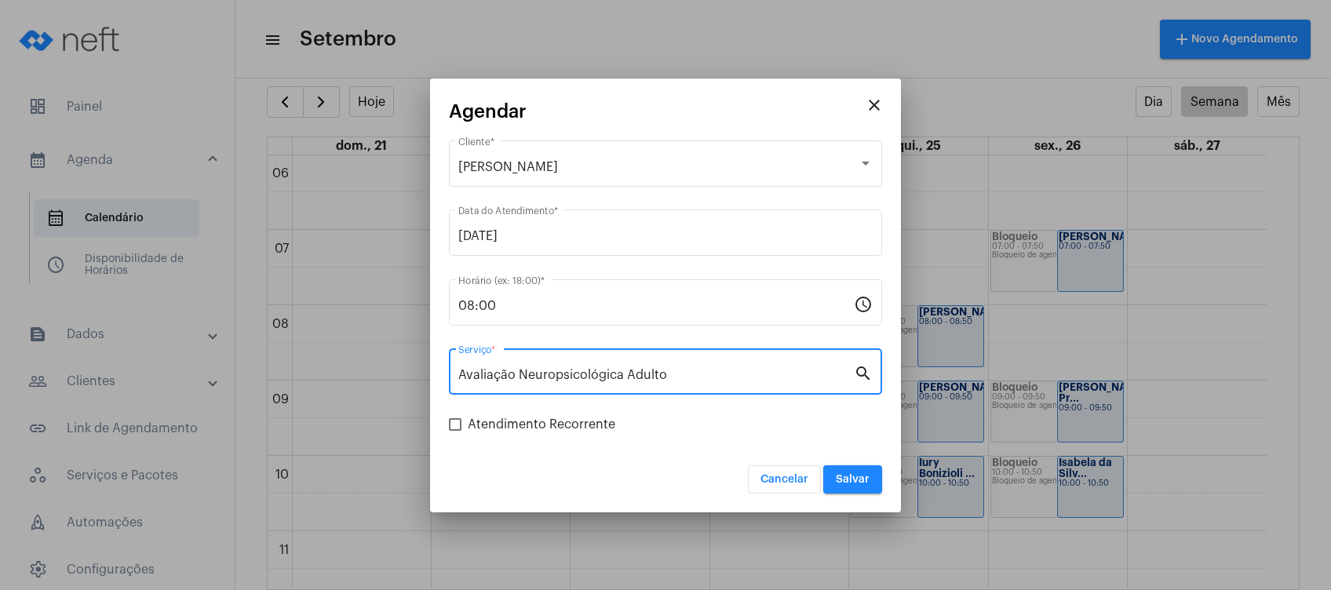
click at [860, 476] on span "Salvar" at bounding box center [853, 479] width 34 height 11
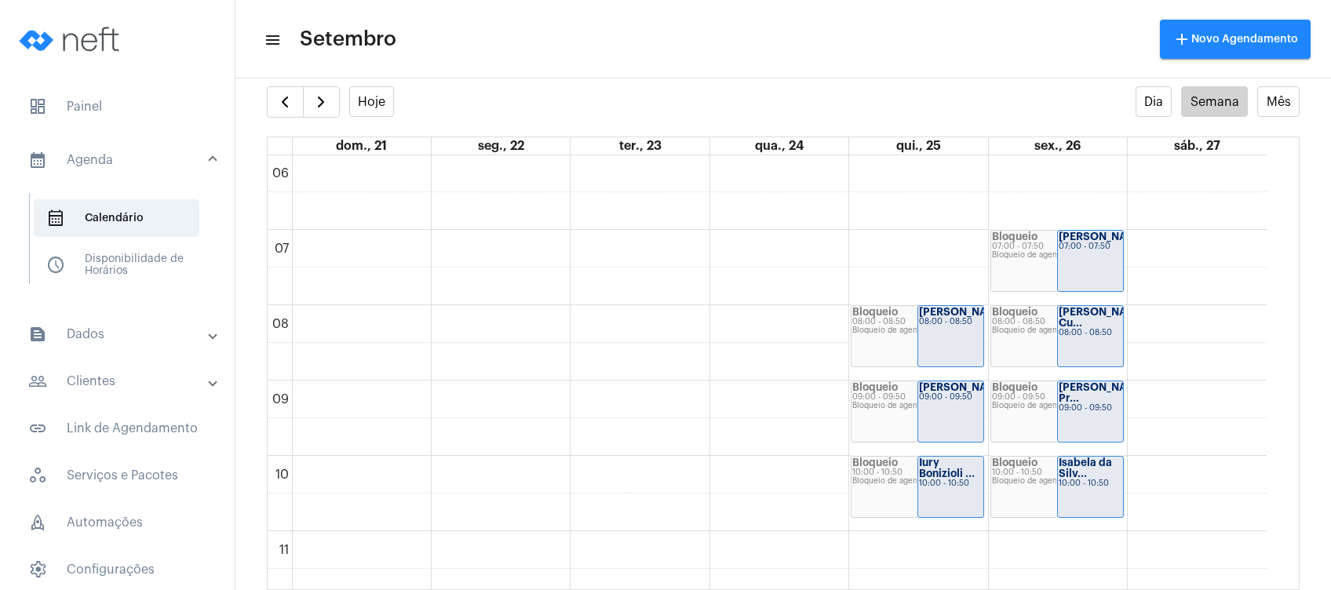
click at [156, 396] on mat-expansion-panel-header "people_outline Clientes" at bounding box center [121, 382] width 225 height 38
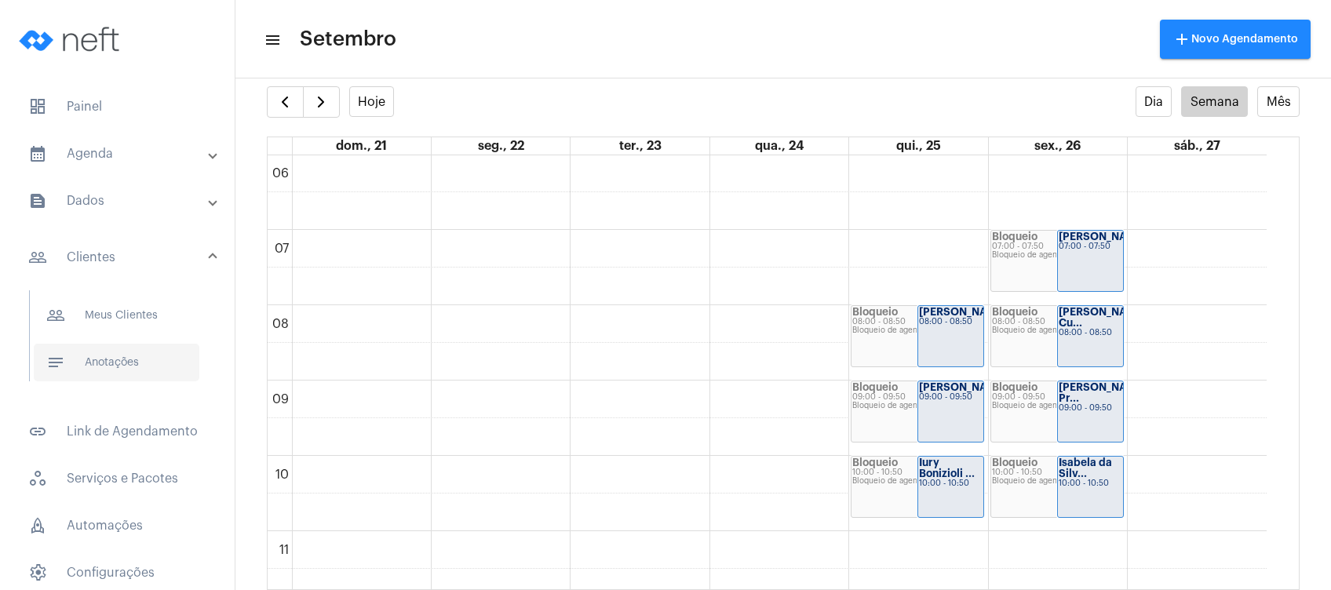
click at [155, 363] on span "notes Anotações" at bounding box center [117, 363] width 166 height 38
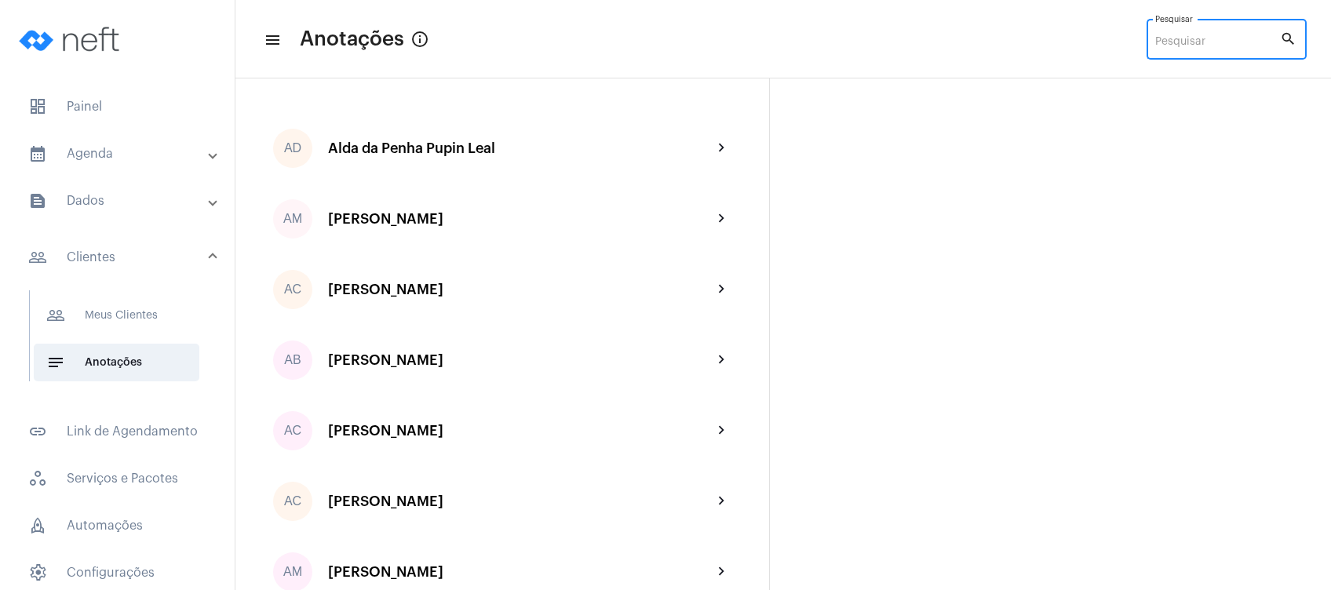
click at [1178, 42] on input "Pesquisar" at bounding box center [1217, 42] width 125 height 13
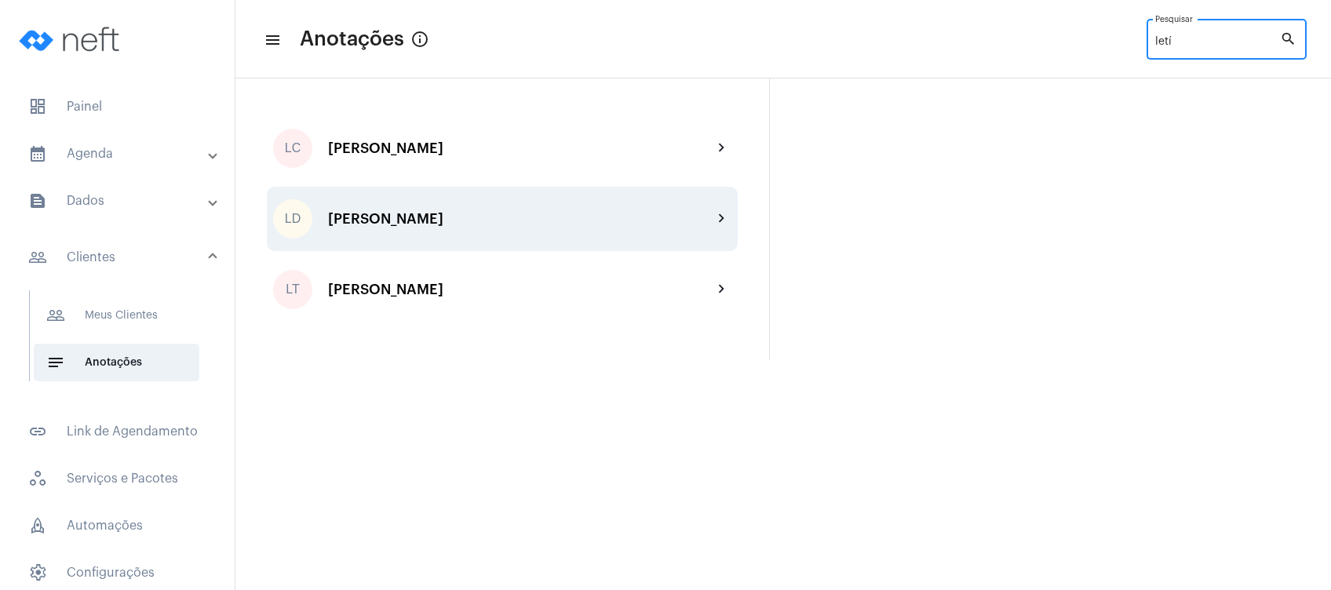
type input "letí"
click at [588, 211] on div "[PERSON_NAME]" at bounding box center [520, 219] width 385 height 16
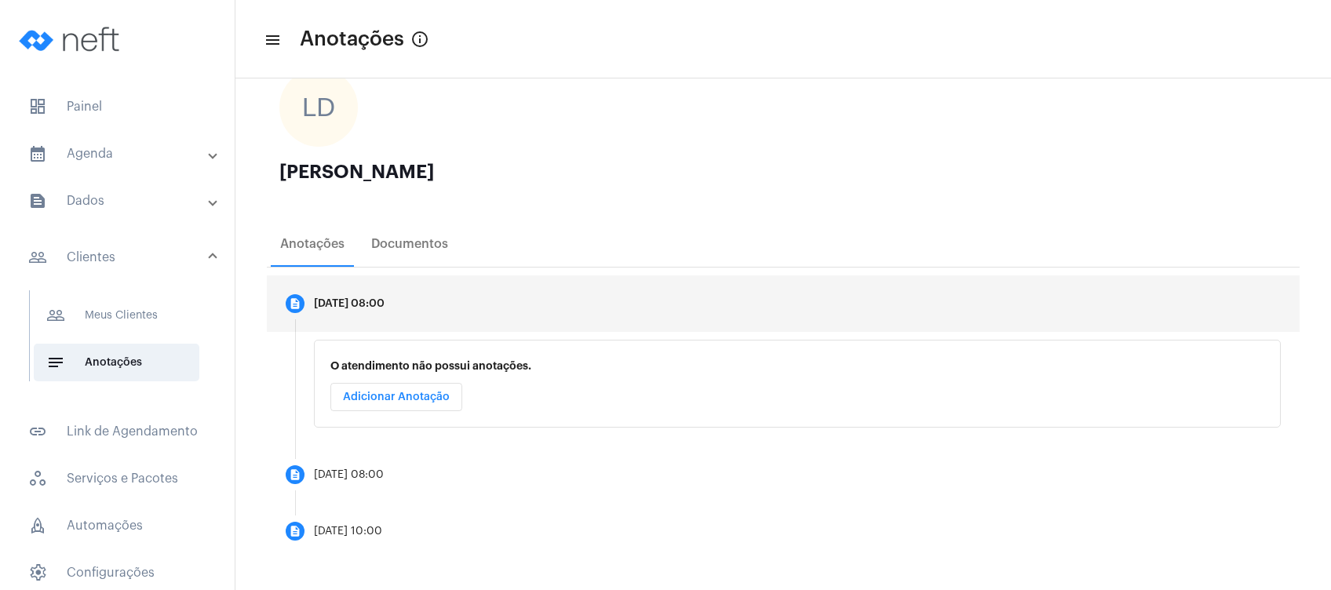
scroll to position [111, 0]
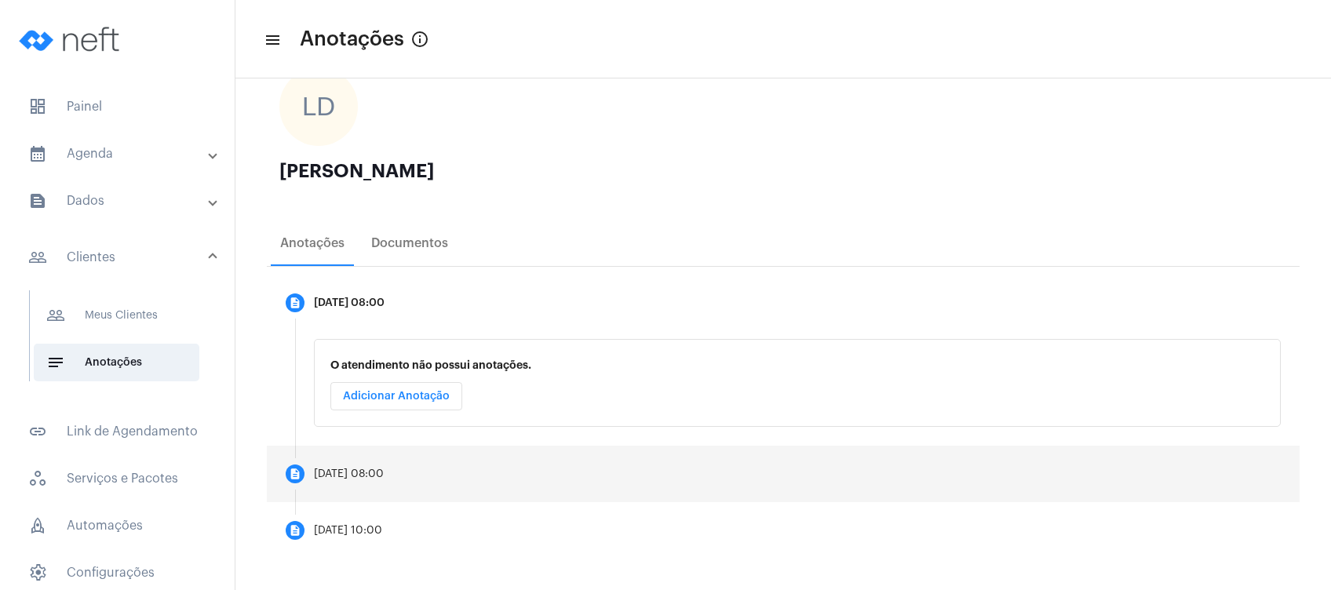
click at [464, 446] on mat-step-header "description [DATE] 08:00" at bounding box center [783, 474] width 1033 height 57
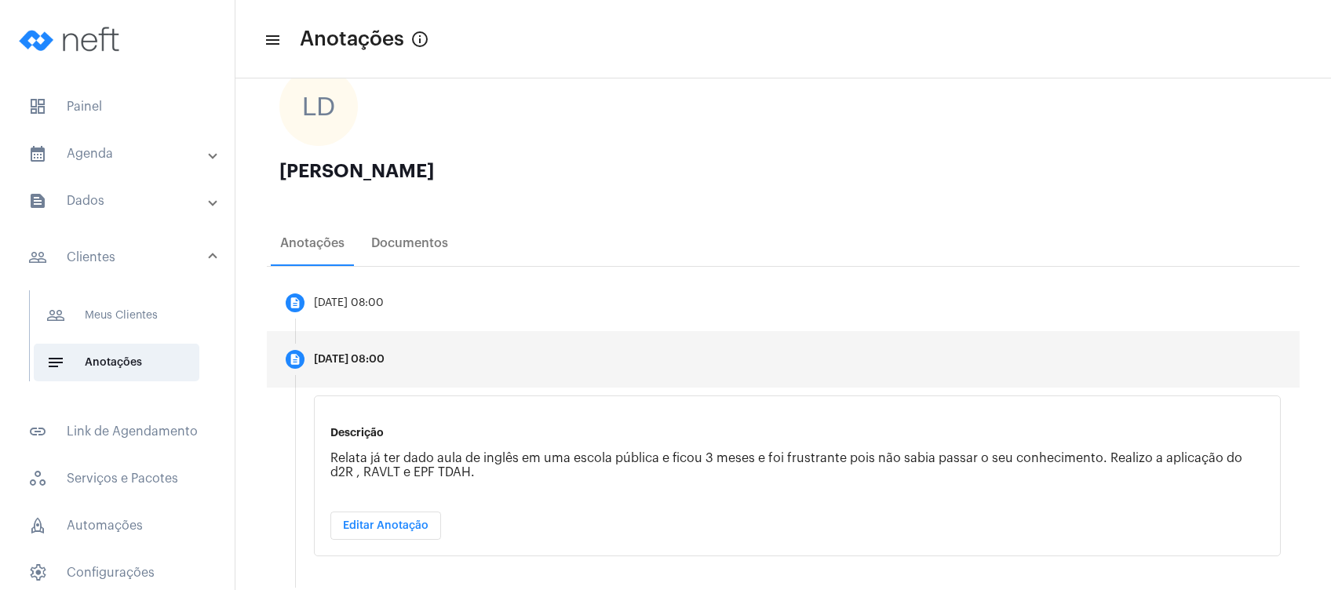
click at [419, 520] on span "Editar Anotação" at bounding box center [386, 525] width 86 height 11
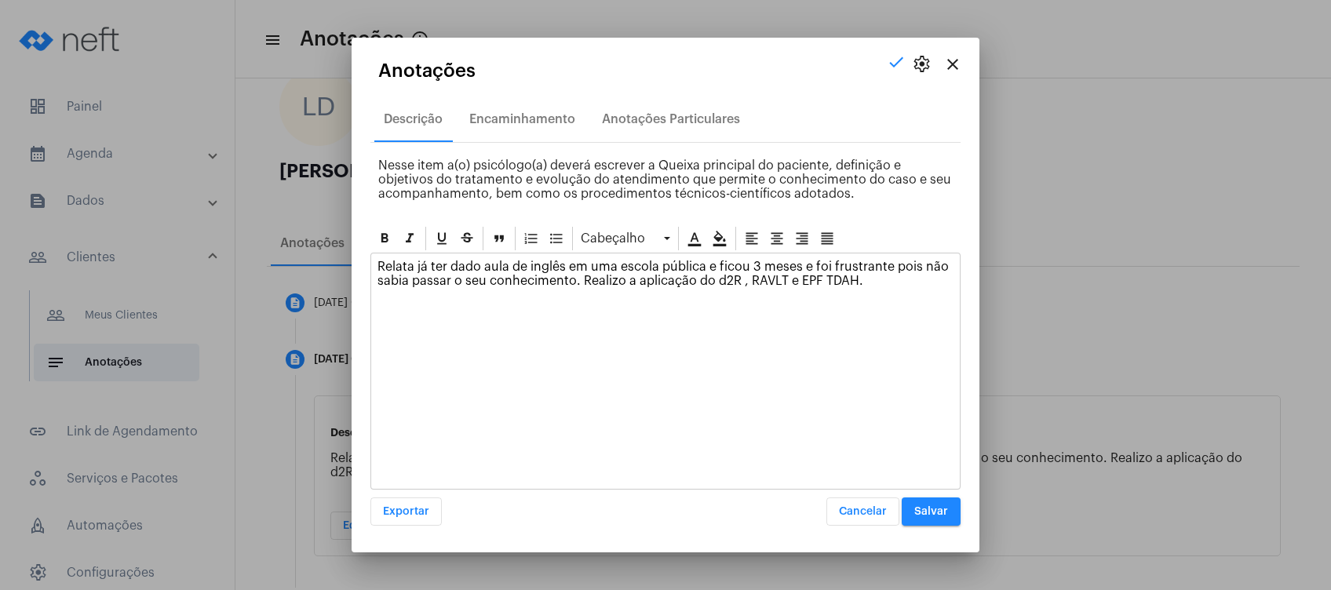
click at [798, 280] on p "Relata já ter dado aula de inglês em uma escola pública e ficou 3 meses e foi f…" at bounding box center [666, 274] width 576 height 28
click at [790, 272] on p "Relata já ter dado aula de inglês em uma escola pública e ficou 3 meses e foi f…" at bounding box center [666, 274] width 576 height 28
drag, startPoint x: 790, startPoint y: 278, endPoint x: 826, endPoint y: 283, distance: 35.6
click at [826, 283] on p "Relata já ter dado aula de inglês em uma escola pública e ficou 3 meses e foi f…" at bounding box center [666, 274] width 576 height 28
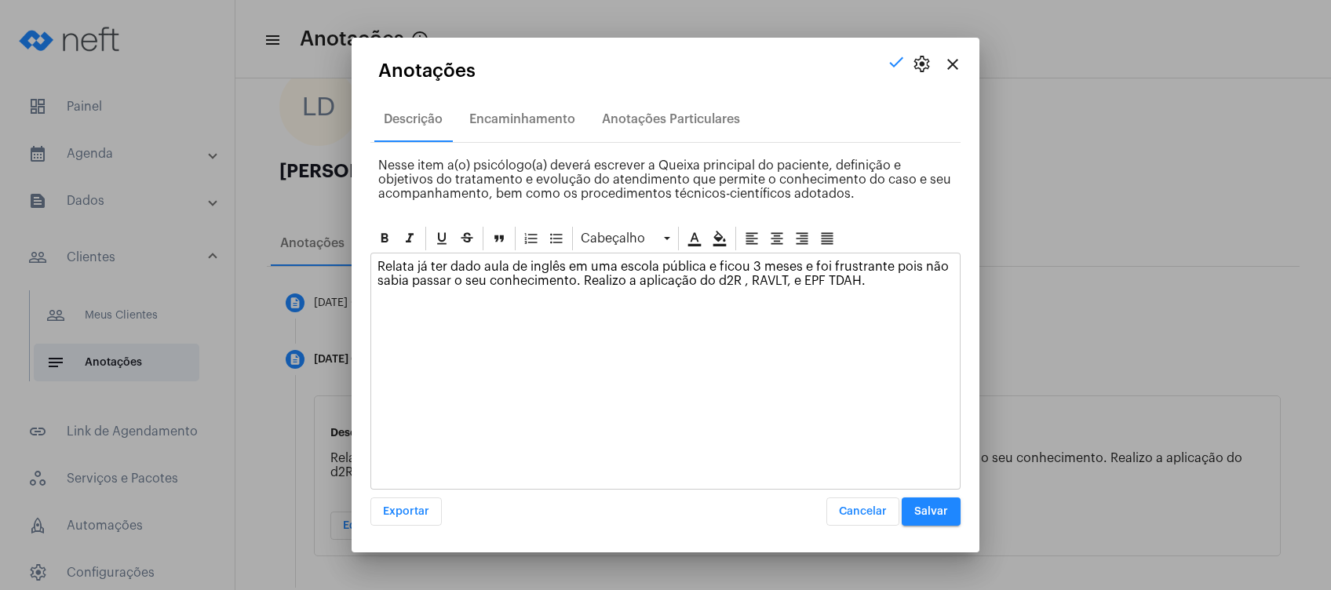
click at [796, 283] on p "Relata já ter dado aula de inglês em uma escola pública e ficou 3 meses e foi f…" at bounding box center [666, 274] width 576 height 28
drag, startPoint x: 847, startPoint y: 283, endPoint x: 867, endPoint y: 272, distance: 22.5
click at [849, 282] on p "Relata já ter dado aula de inglês em uma escola pública e ficou 3 meses e foi f…" at bounding box center [666, 274] width 576 height 28
drag, startPoint x: 885, startPoint y: 333, endPoint x: 887, endPoint y: 300, distance: 33.1
click at [885, 333] on div "Relata já ter dado aula de inglês em uma escola pública e ficou 3 meses e foi f…" at bounding box center [666, 371] width 590 height 237
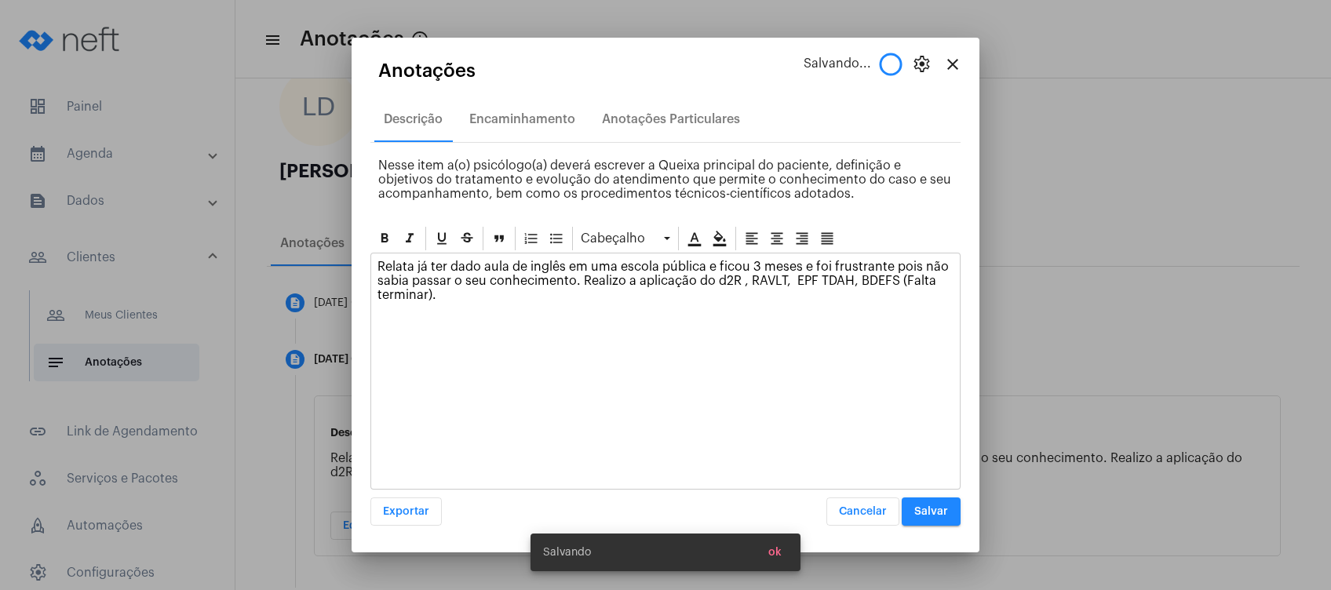
drag, startPoint x: 896, startPoint y: 281, endPoint x: 433, endPoint y: 297, distance: 462.6
click at [433, 297] on p "Relata já ter dado aula de inglês em uma escola pública e ficou 3 meses e foi f…" at bounding box center [666, 281] width 576 height 42
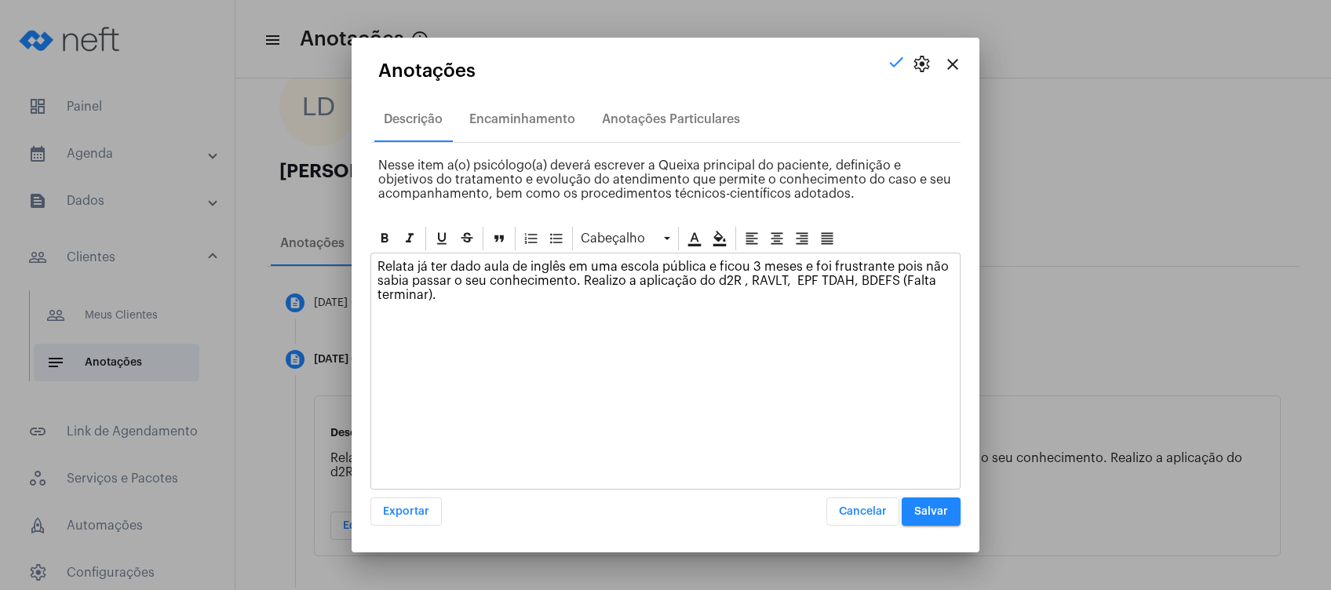
click at [429, 302] on div "Relata já ter dado aula de inglês em uma escola pública e ficou 3 meses e foi f…" at bounding box center [665, 285] width 589 height 63
drag, startPoint x: 895, startPoint y: 285, endPoint x: 430, endPoint y: 295, distance: 464.8
click at [430, 295] on p "Relata já ter dado aula de inglês em uma escola pública e ficou 3 meses e foi f…" at bounding box center [666, 281] width 576 height 42
click at [713, 246] on div at bounding box center [720, 239] width 24 height 24
click at [697, 344] on div "Relata já ter dado aula de inglês em uma escola pública e ficou 3 meses e foi f…" at bounding box center [666, 371] width 590 height 237
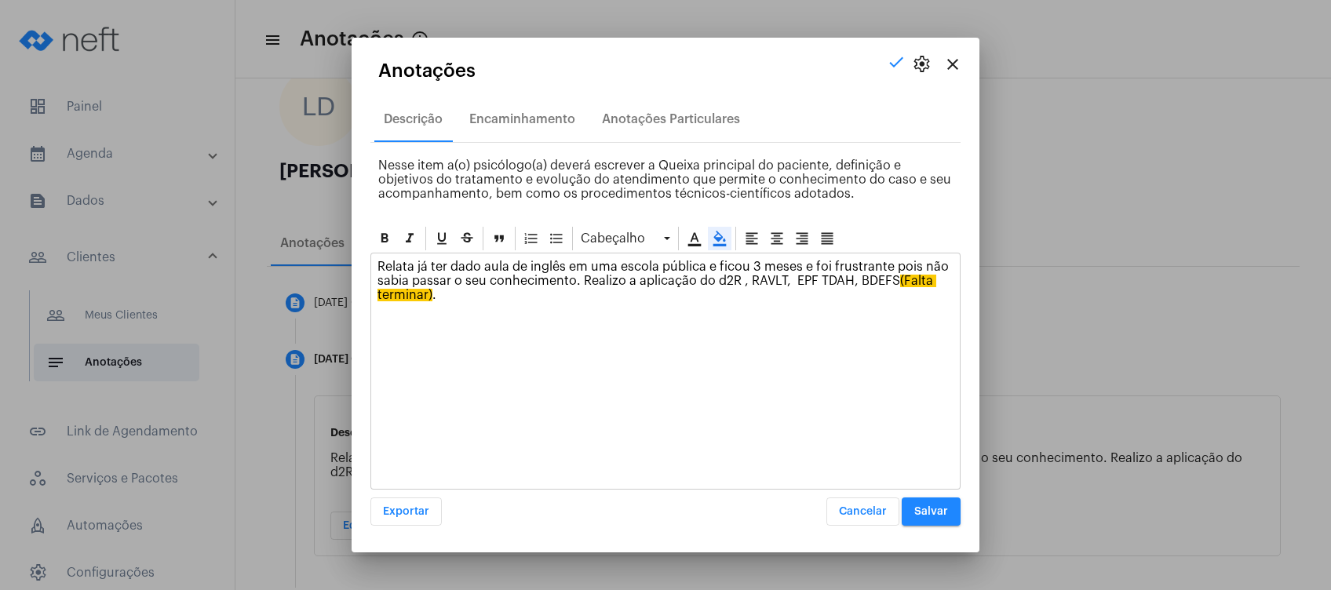
click at [931, 509] on span "Salvar" at bounding box center [931, 511] width 34 height 11
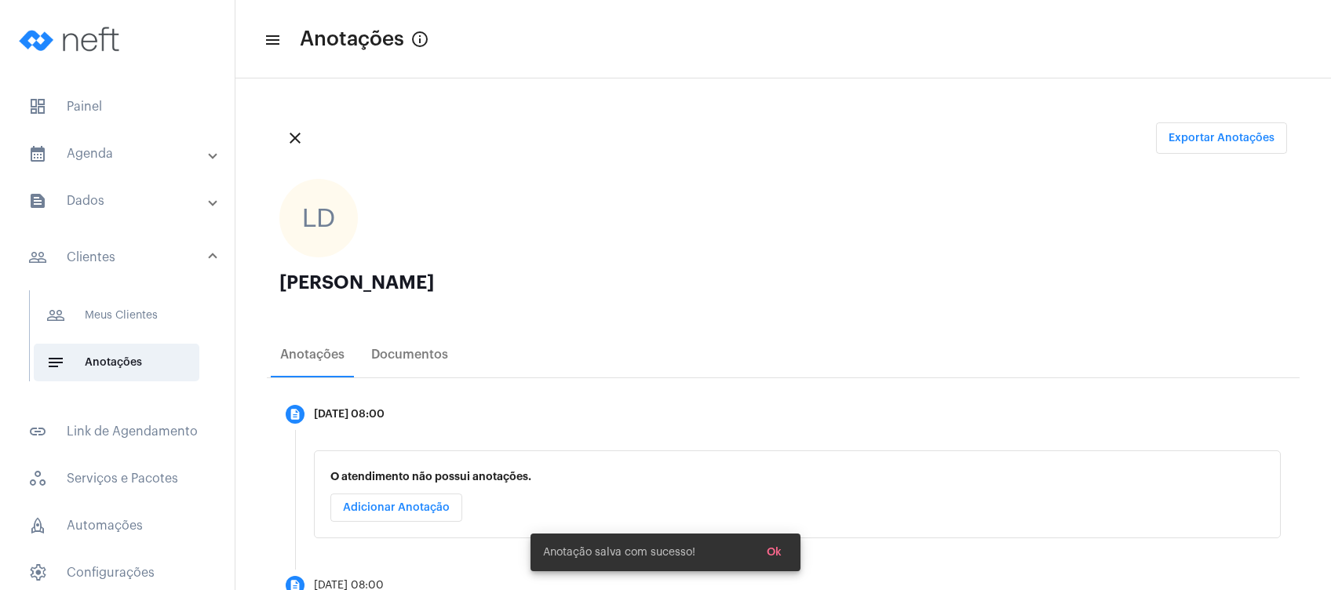
click at [183, 159] on mat-panel-title "calendar_month_outlined Agenda" at bounding box center [118, 153] width 181 height 19
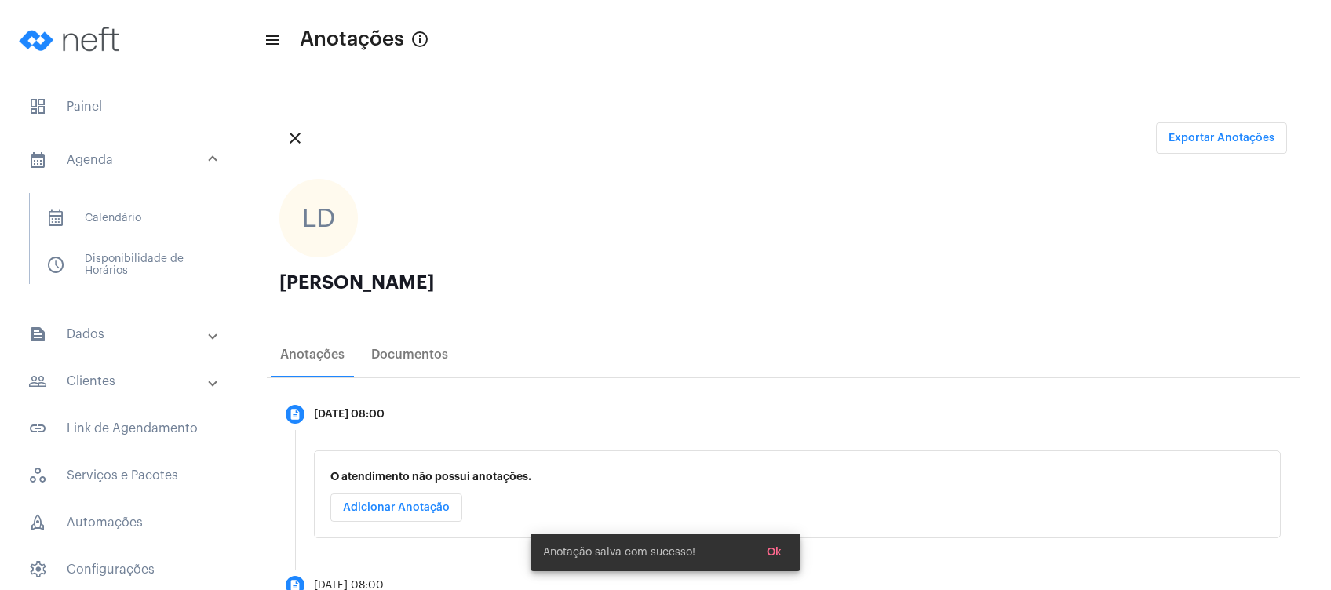
click at [144, 365] on mat-expansion-panel-header "people_outline Clientes" at bounding box center [121, 382] width 225 height 38
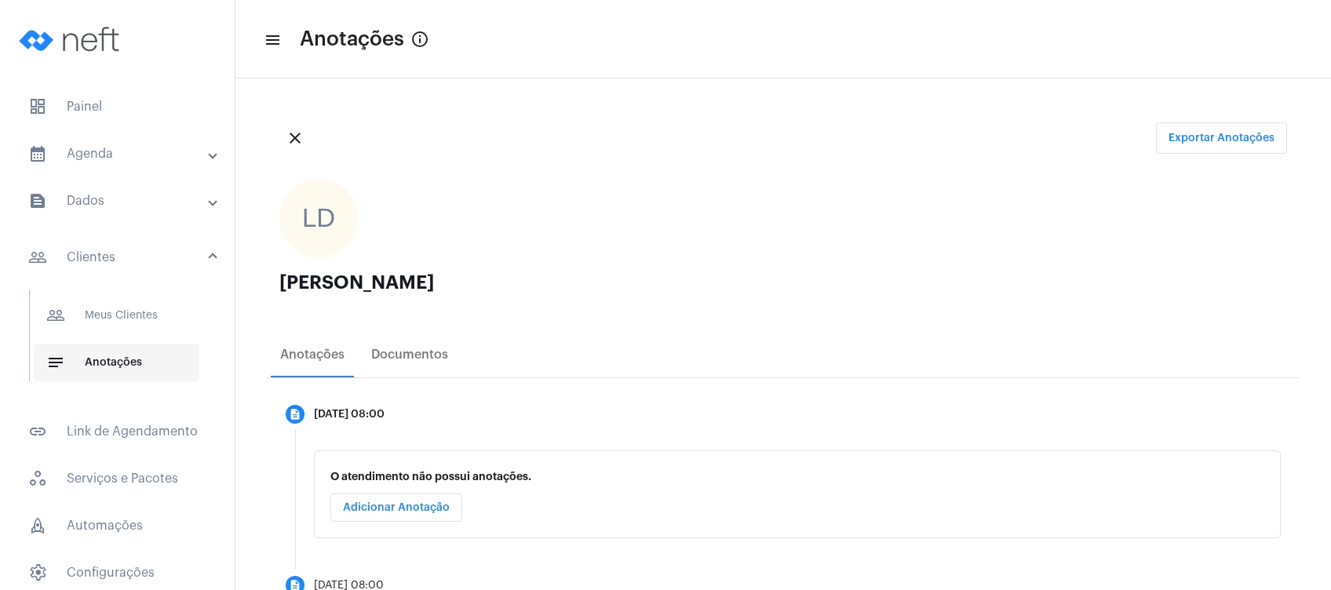
click at [148, 348] on span "notes Anotações" at bounding box center [117, 363] width 166 height 38
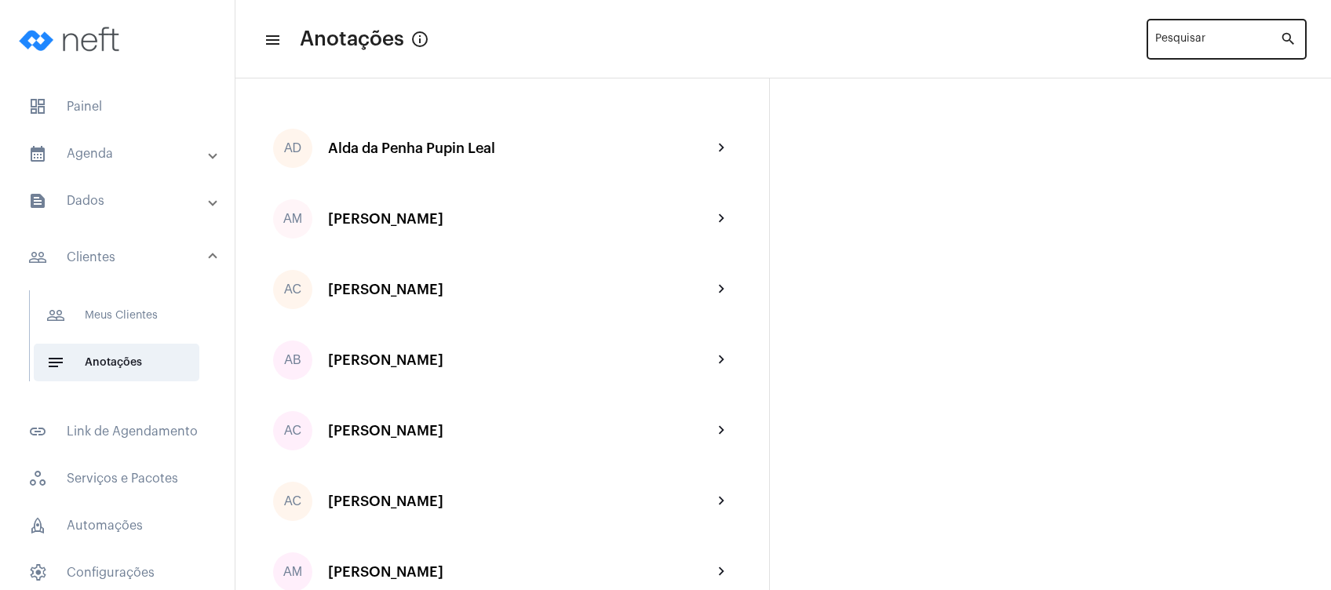
click at [1169, 46] on input "Pesquisar" at bounding box center [1217, 42] width 125 height 13
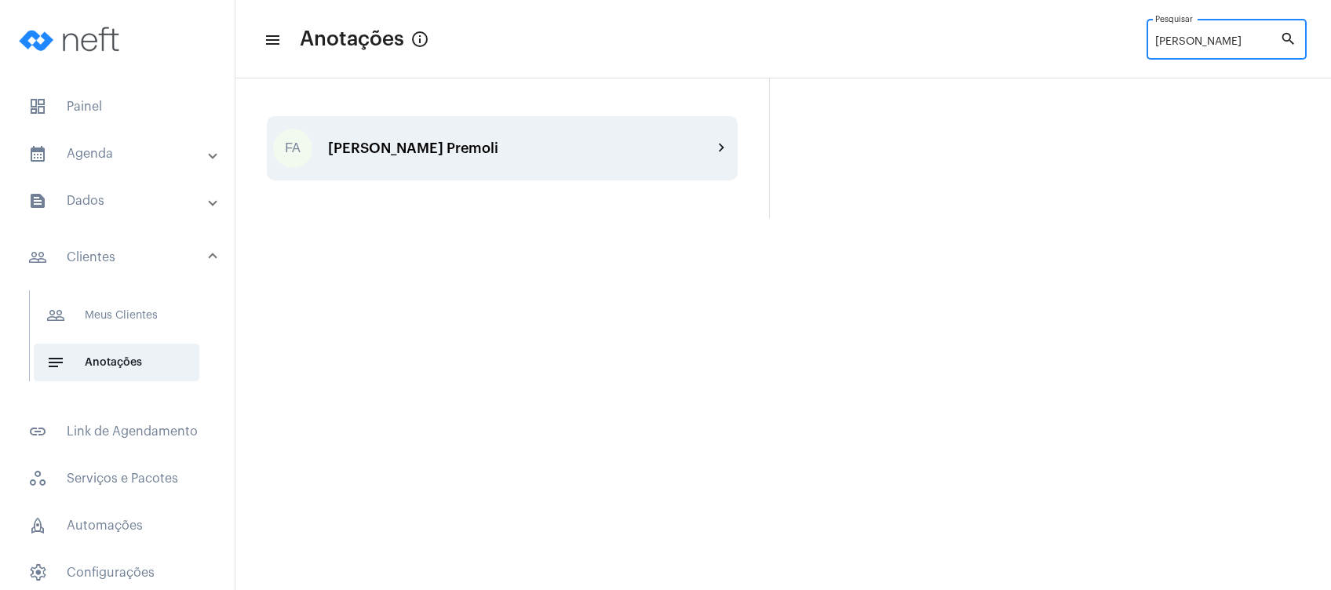
type input "[PERSON_NAME]"
click at [454, 168] on div "FA [PERSON_NAME] Premoli chevron_right" at bounding box center [502, 148] width 471 height 64
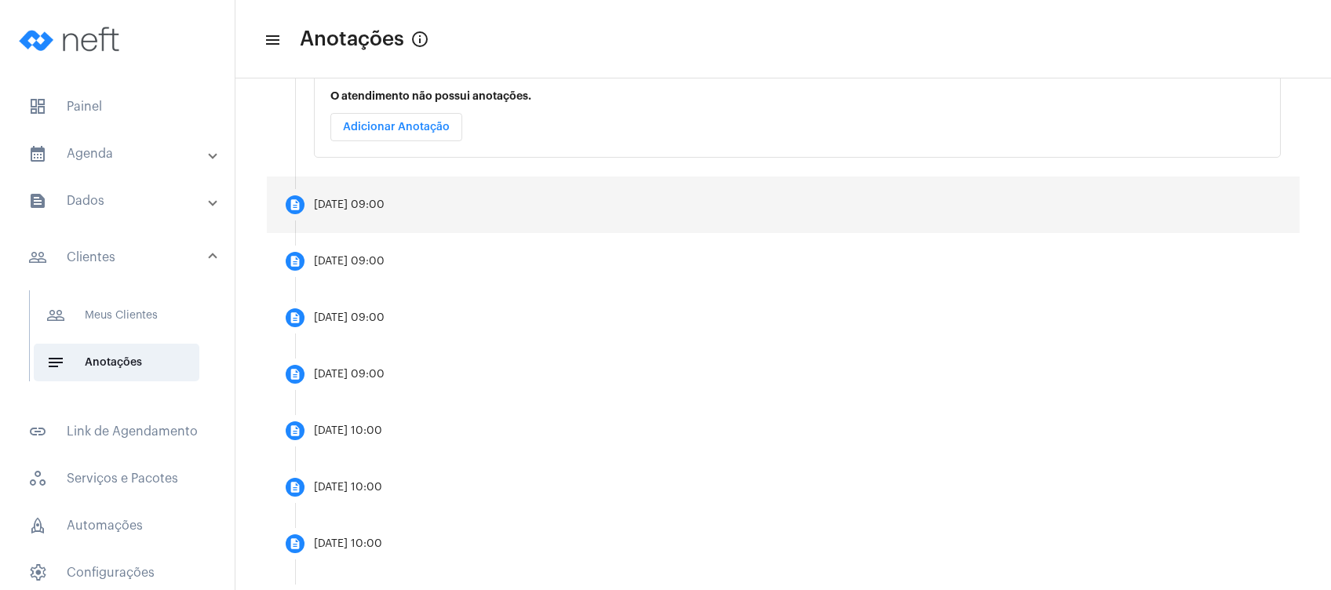
scroll to position [314, 0]
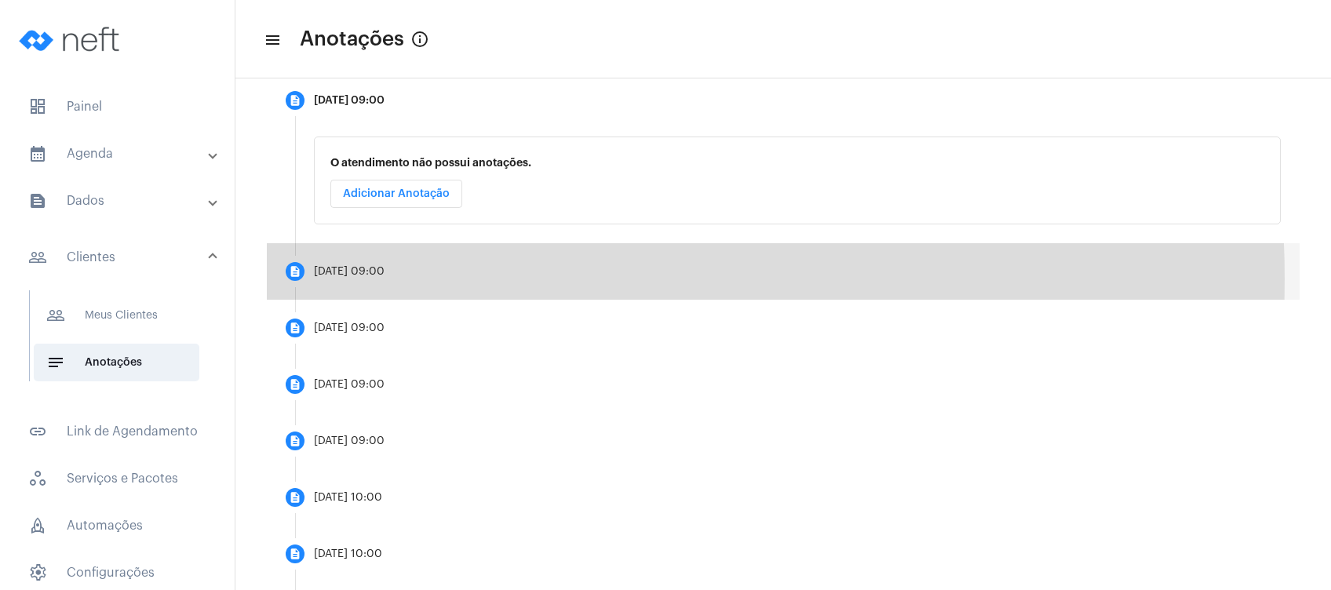
click at [447, 279] on mat-step-header "description [DATE] 09:00" at bounding box center [783, 271] width 1033 height 57
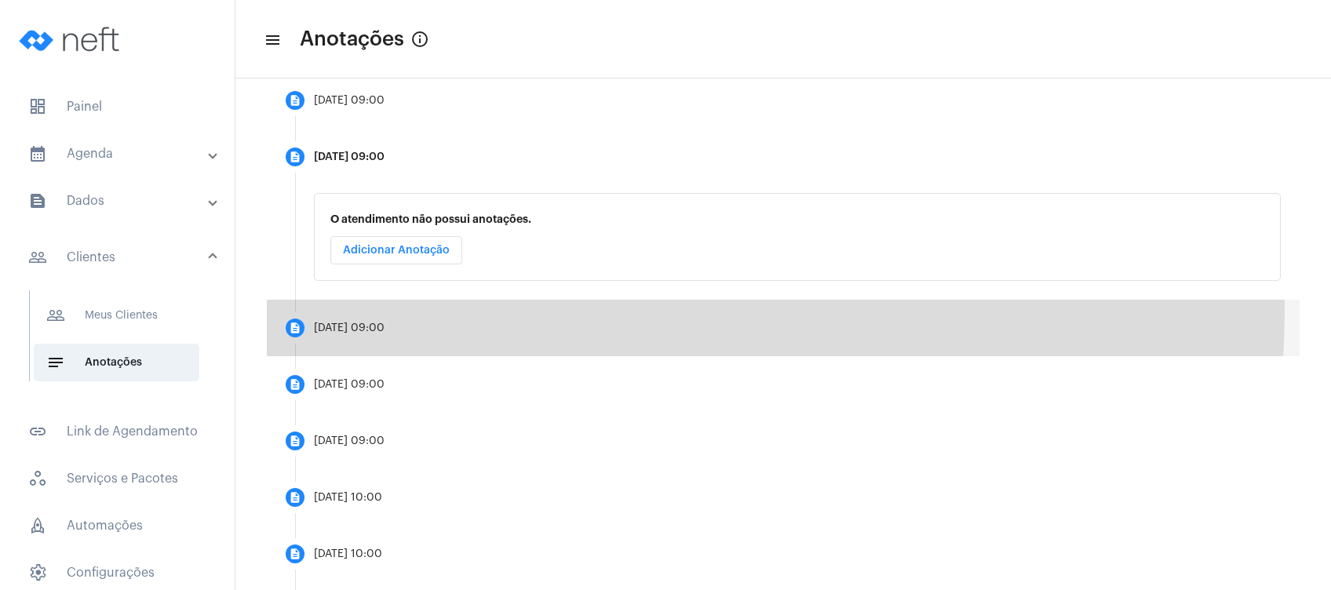
click at [424, 307] on mat-step-header "description [DATE] 09:00" at bounding box center [783, 328] width 1033 height 57
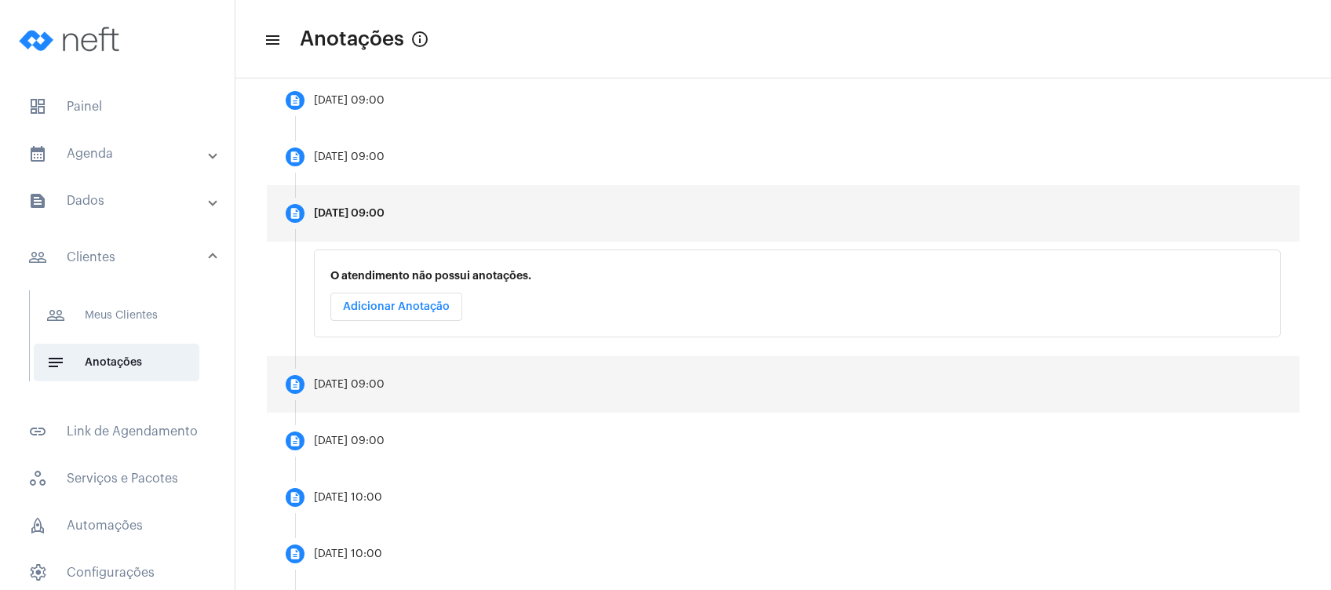
click at [394, 374] on mat-step-header "description [DATE] 09:00" at bounding box center [783, 384] width 1033 height 57
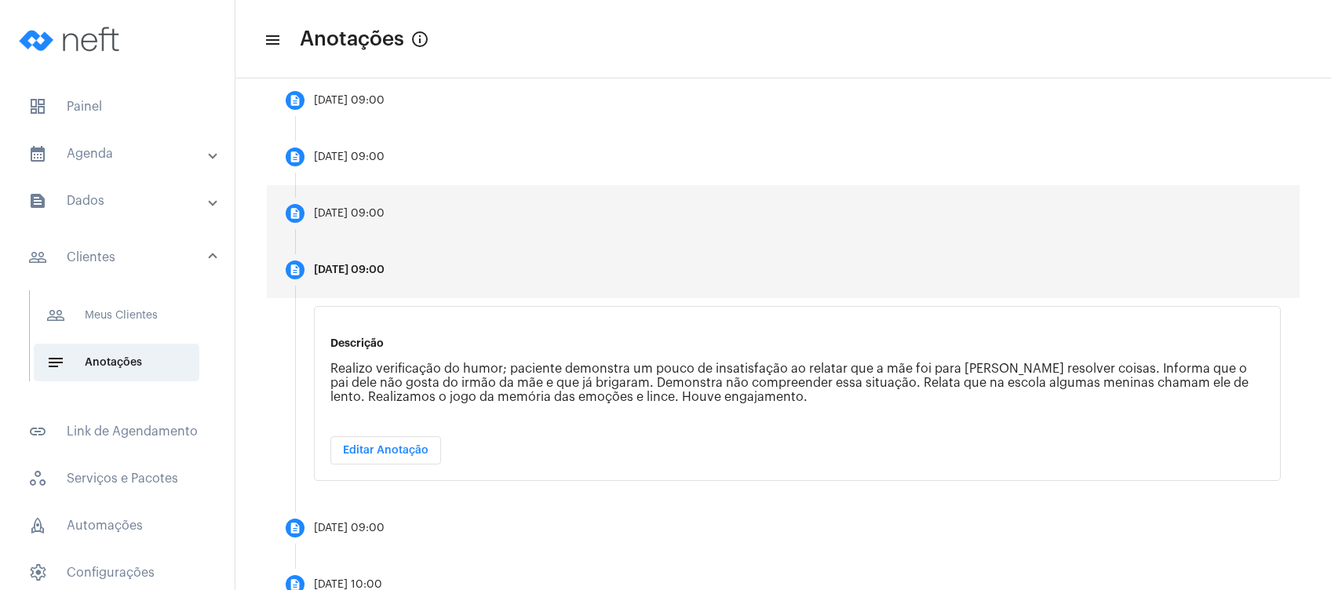
click at [385, 213] on div "[DATE] 09:00" at bounding box center [349, 214] width 71 height 12
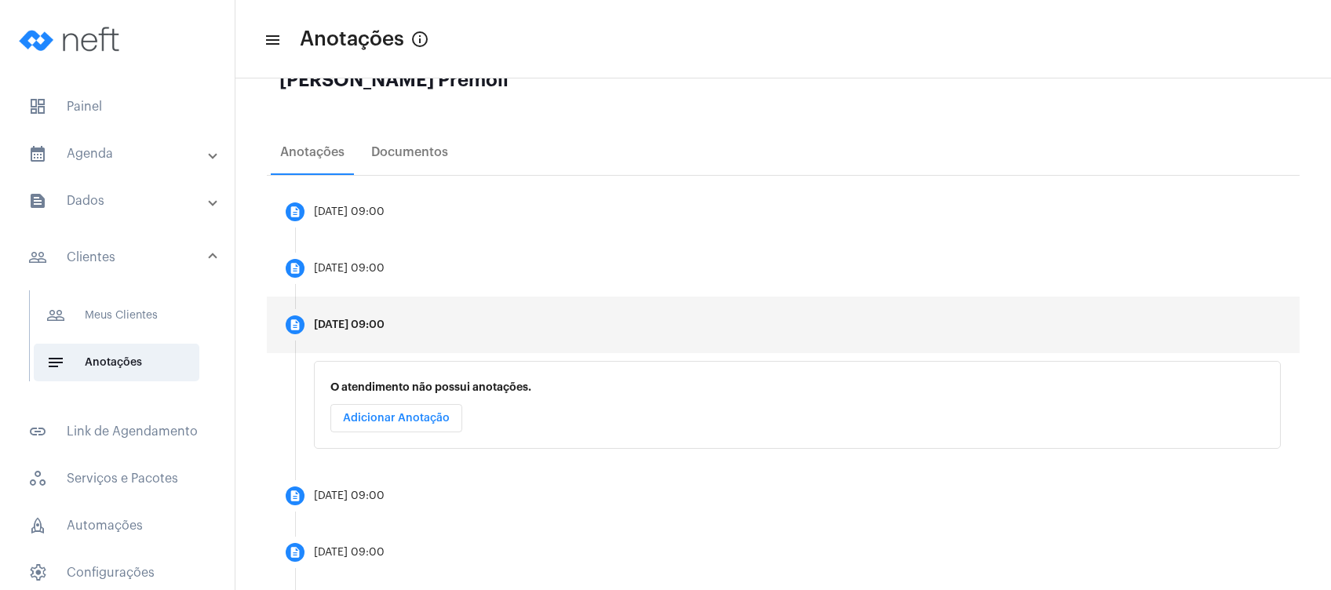
scroll to position [104, 0]
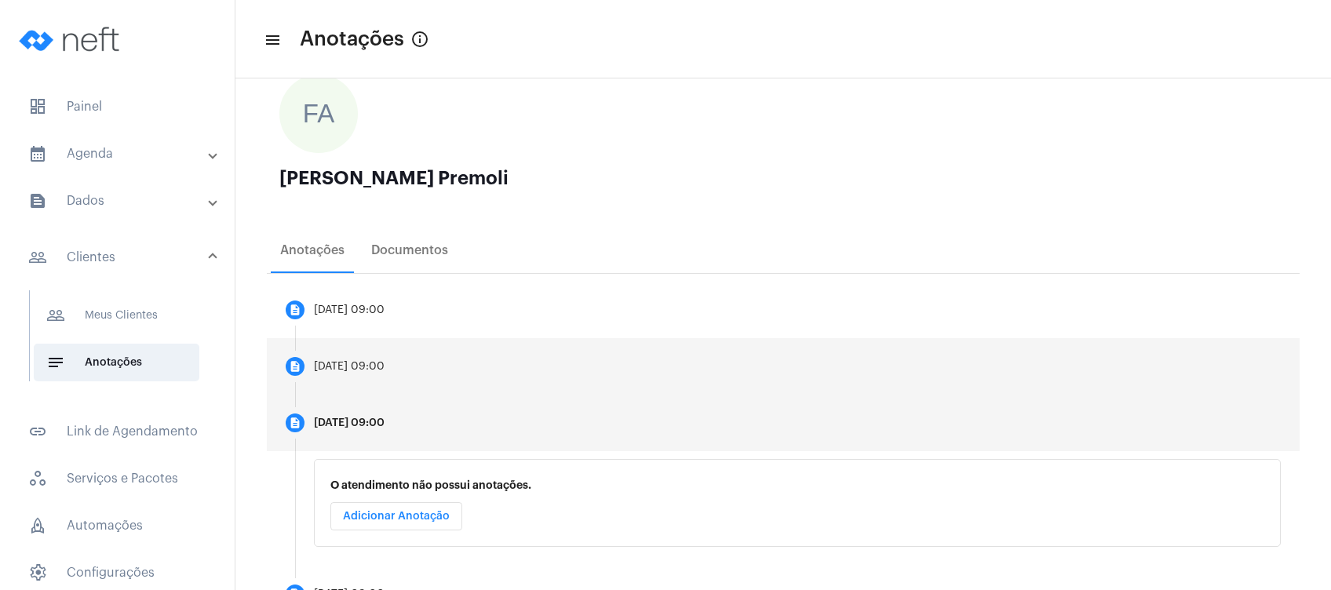
click at [398, 351] on mat-step-header "description [DATE] 09:00" at bounding box center [783, 366] width 1033 height 57
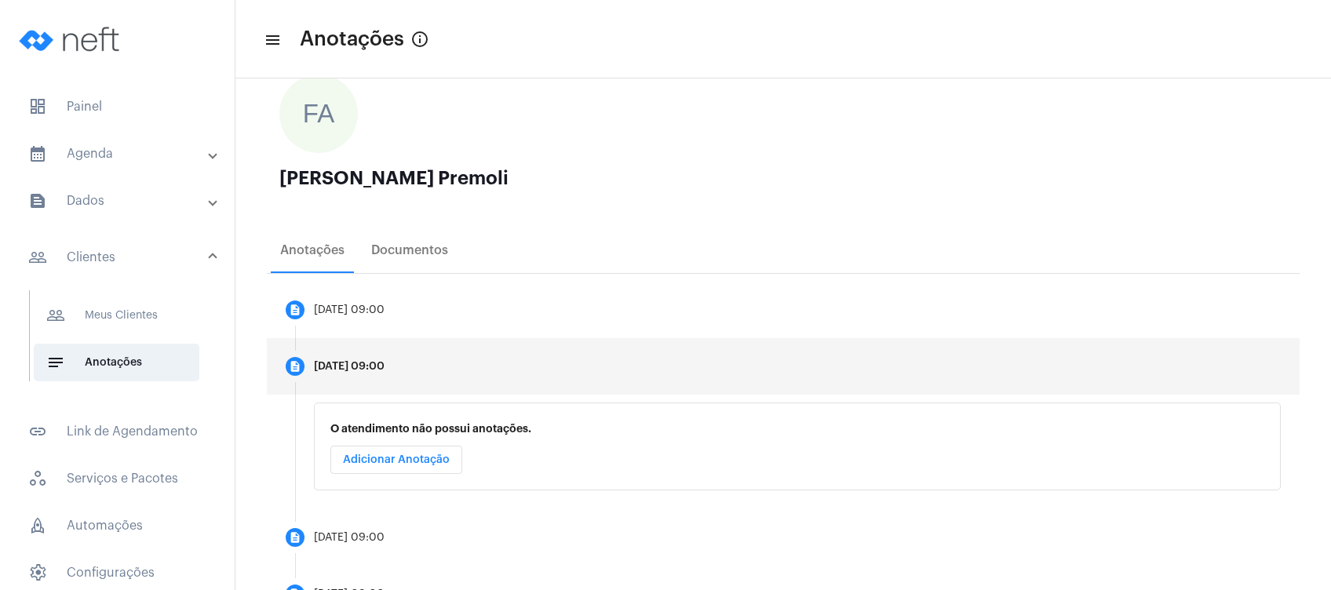
click at [371, 462] on span "Adicionar Anotação" at bounding box center [396, 460] width 107 height 11
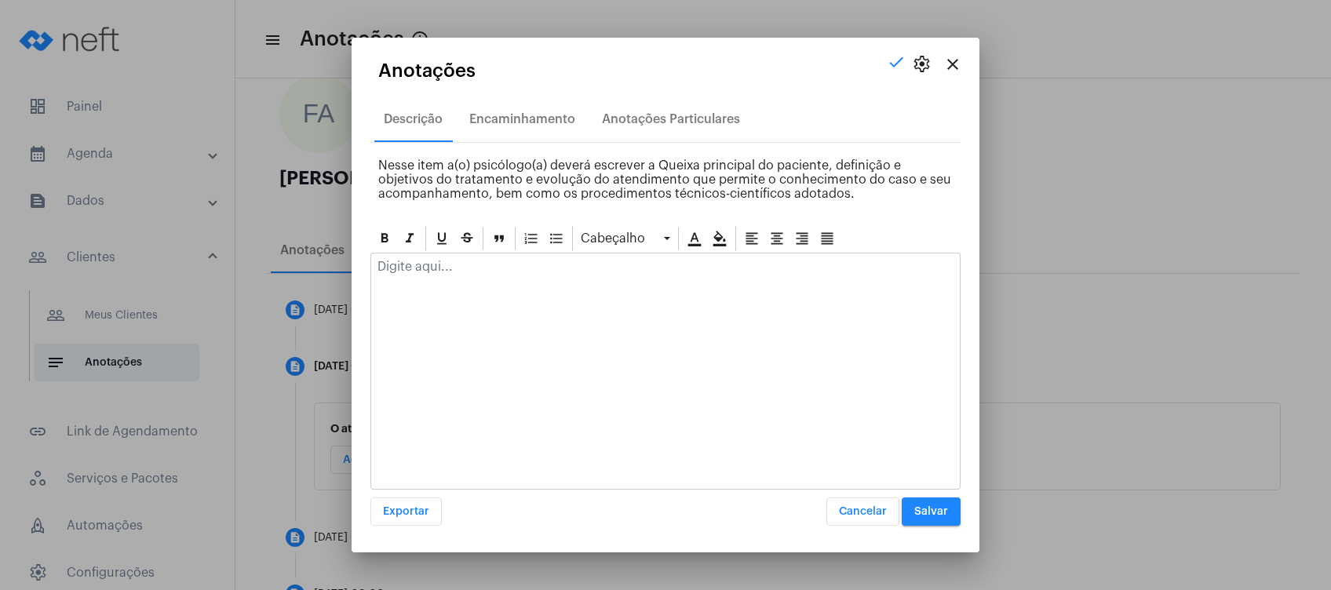
click at [422, 272] on p at bounding box center [666, 267] width 576 height 14
